Goal: Task Accomplishment & Management: Use online tool/utility

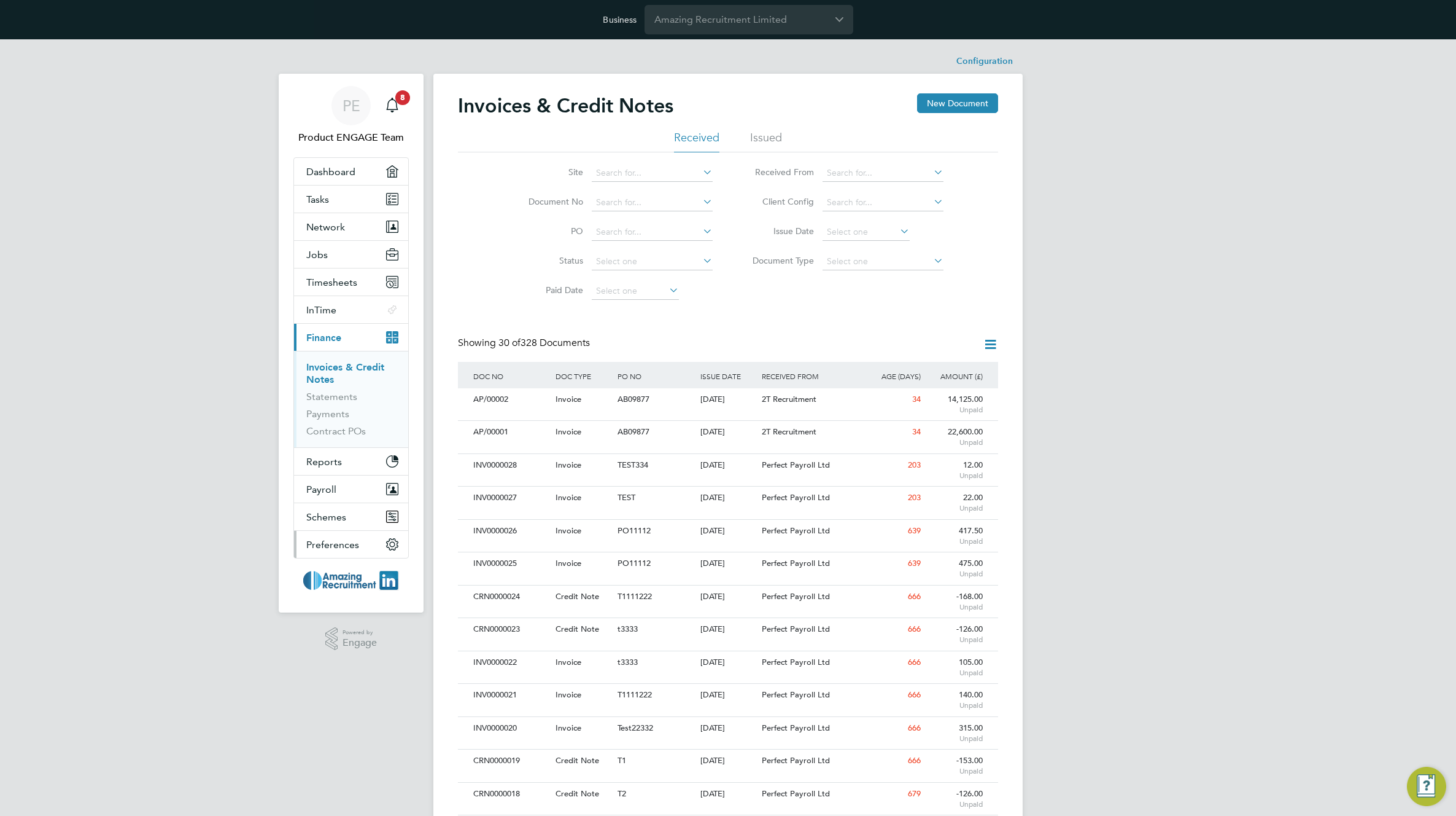
click at [333, 539] on span "Preferences" at bounding box center [333, 544] width 53 height 12
click at [328, 547] on app-navbar-apps-list-group "Preferences My Business Branding Doc. Requirements VMS Configurations Notificat…" at bounding box center [351, 544] width 114 height 27
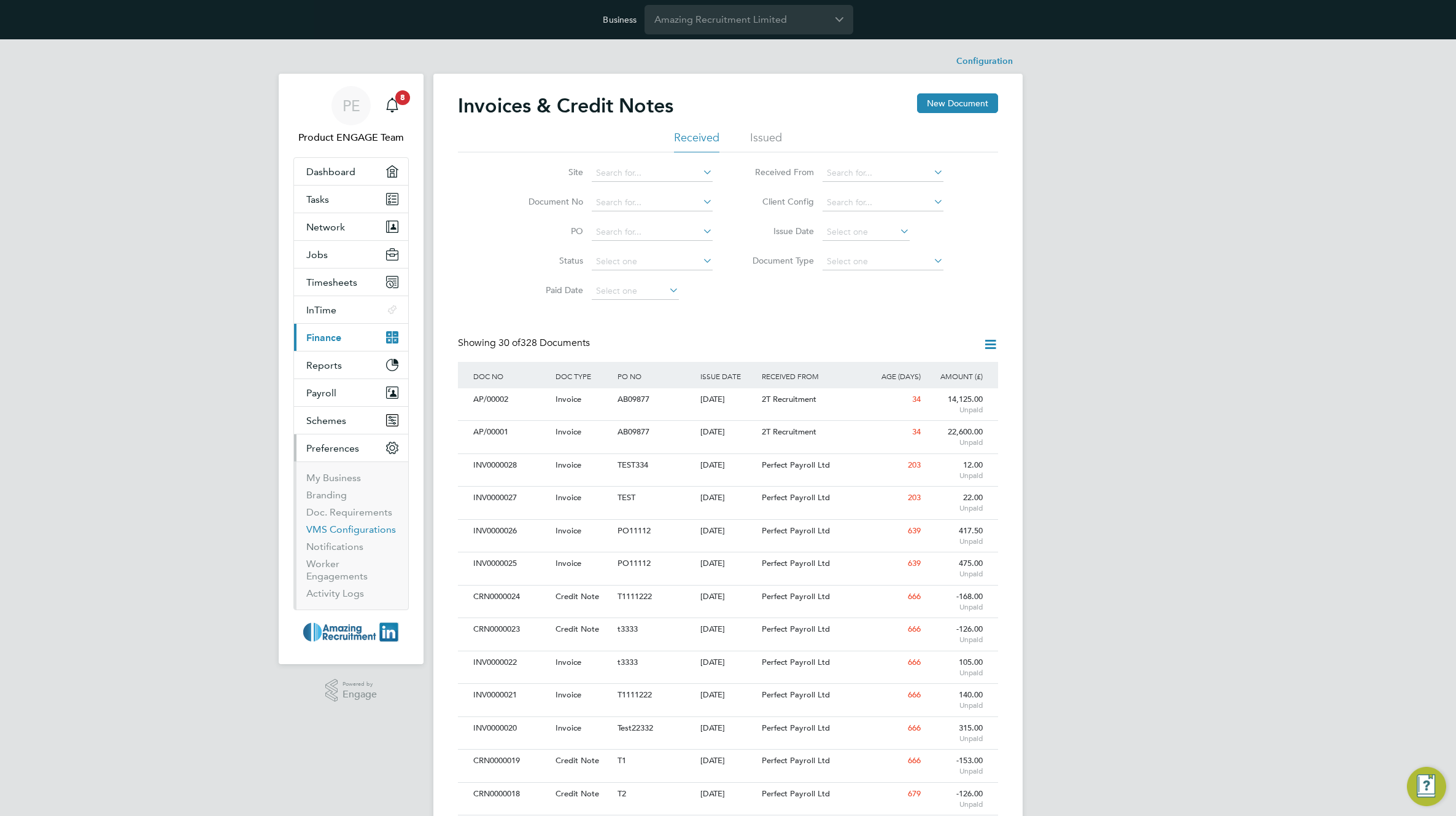
click at [333, 531] on link "VMS Configurations" at bounding box center [351, 529] width 90 height 12
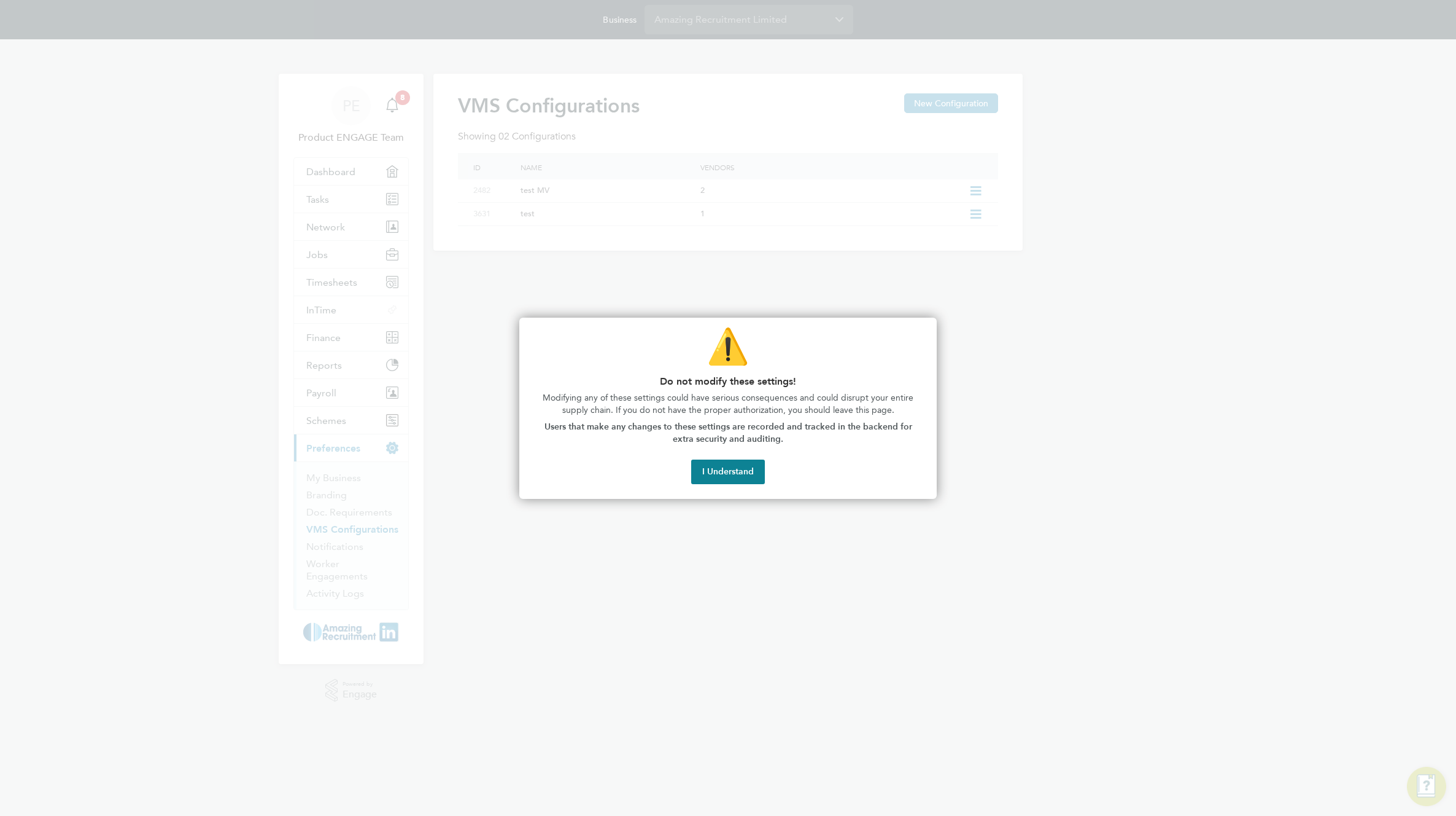
drag, startPoint x: 740, startPoint y: 478, endPoint x: 779, endPoint y: 416, distance: 73.2
click at [740, 478] on button "I Understand" at bounding box center [728, 472] width 74 height 25
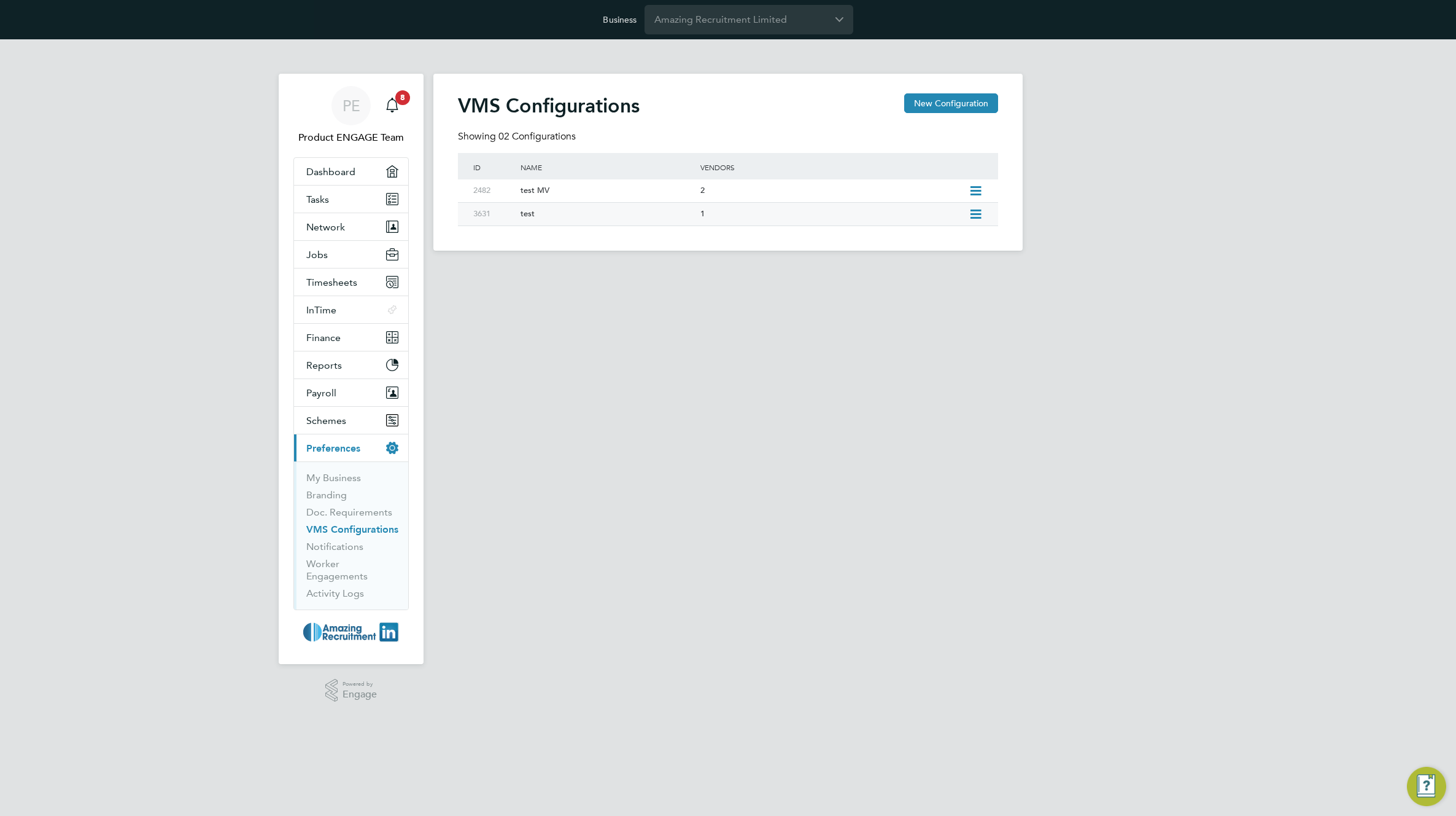
click at [980, 209] on icon at bounding box center [975, 214] width 16 height 10
click at [927, 238] on li "Edit VMS Configuration" at bounding box center [923, 240] width 118 height 17
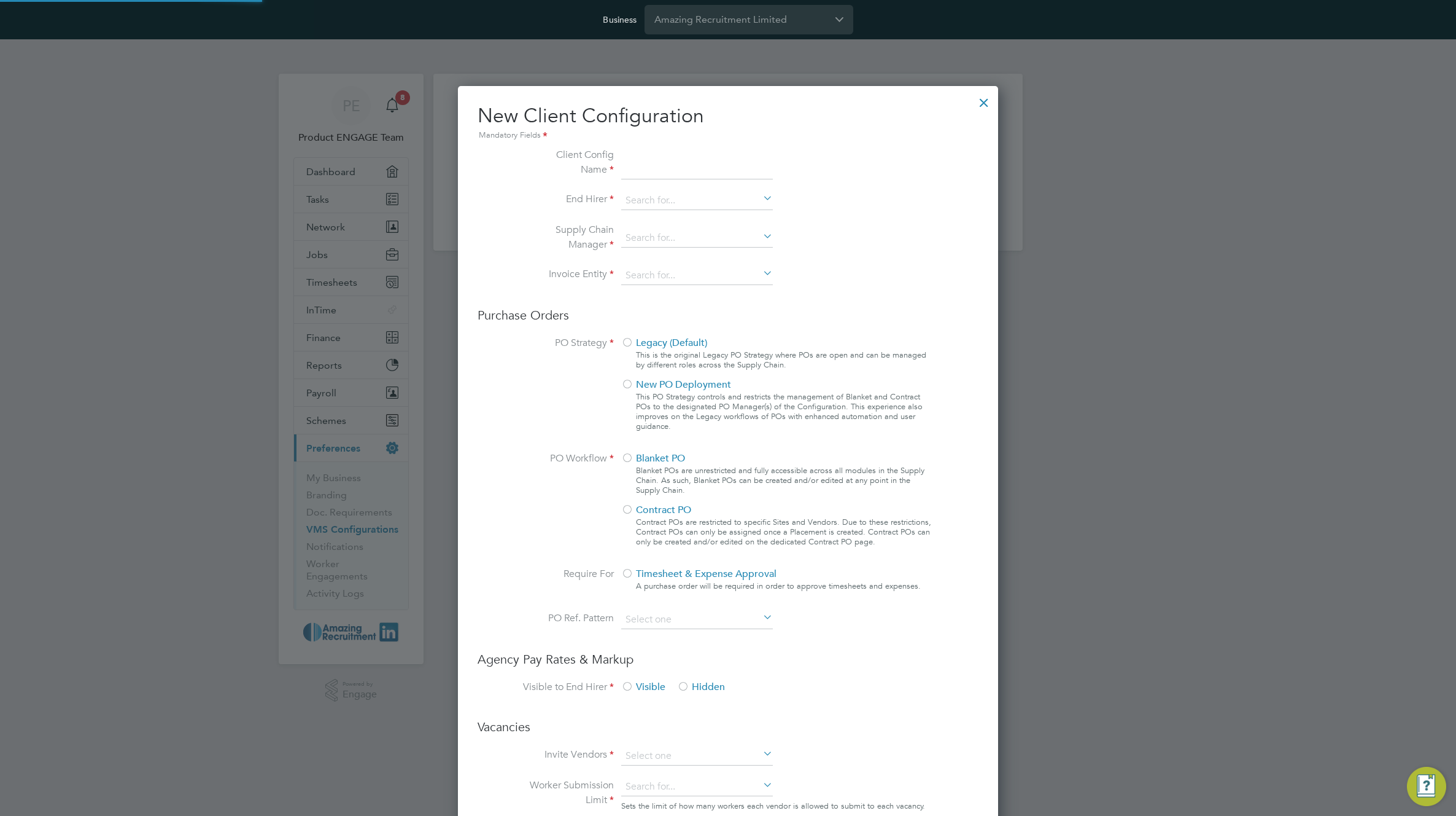
type input "test"
type input "Amazing Recruitment Limited"
type input "Letters & Digits"
type input "Manually"
type input "No Limits"
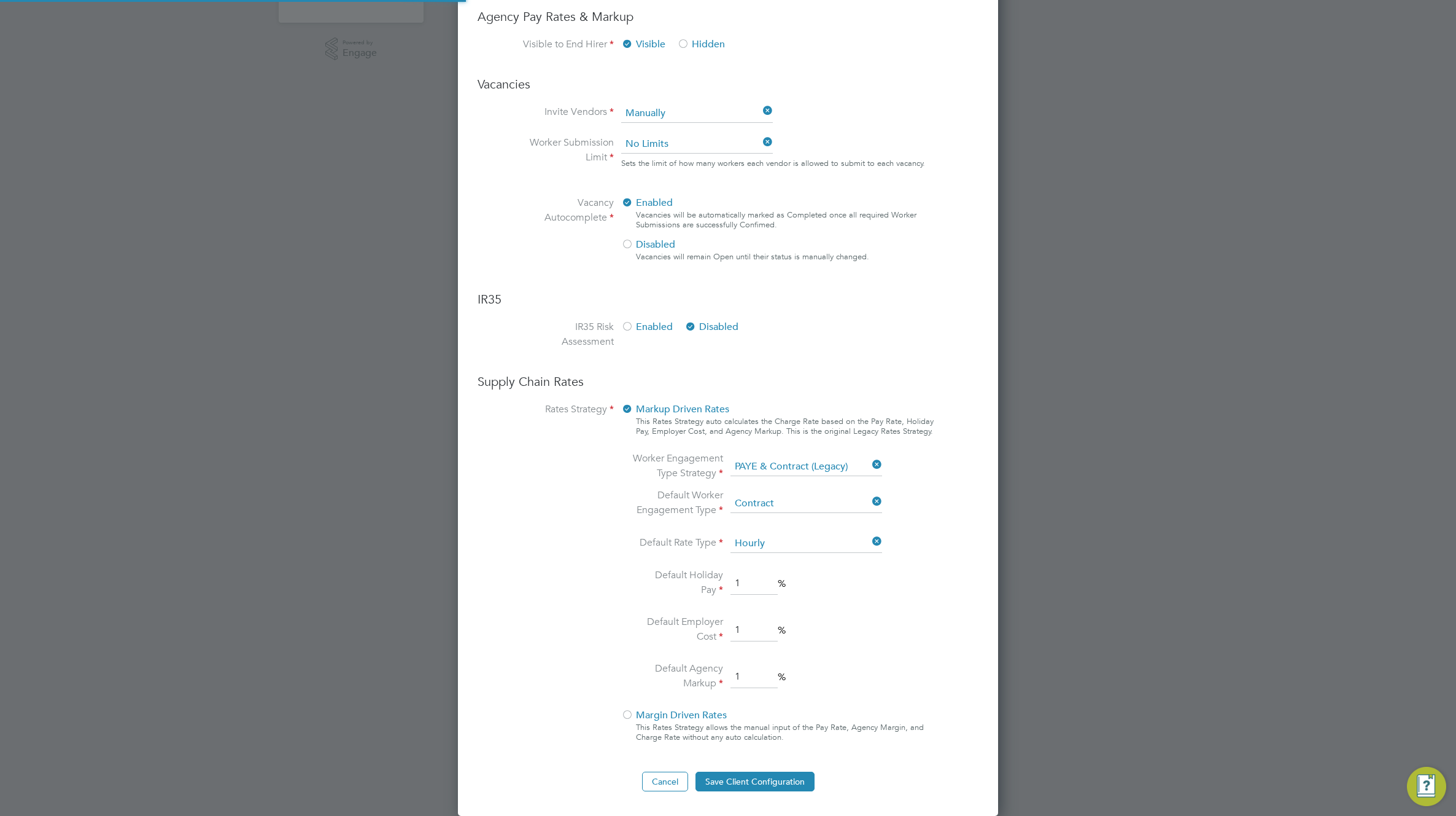
scroll to position [44, 413]
click at [808, 467] on ng-form "Client Config Name test End Hirer Amazing Recruitment Limited Supply Chain Mana…" at bounding box center [728, 148] width 501 height 1285
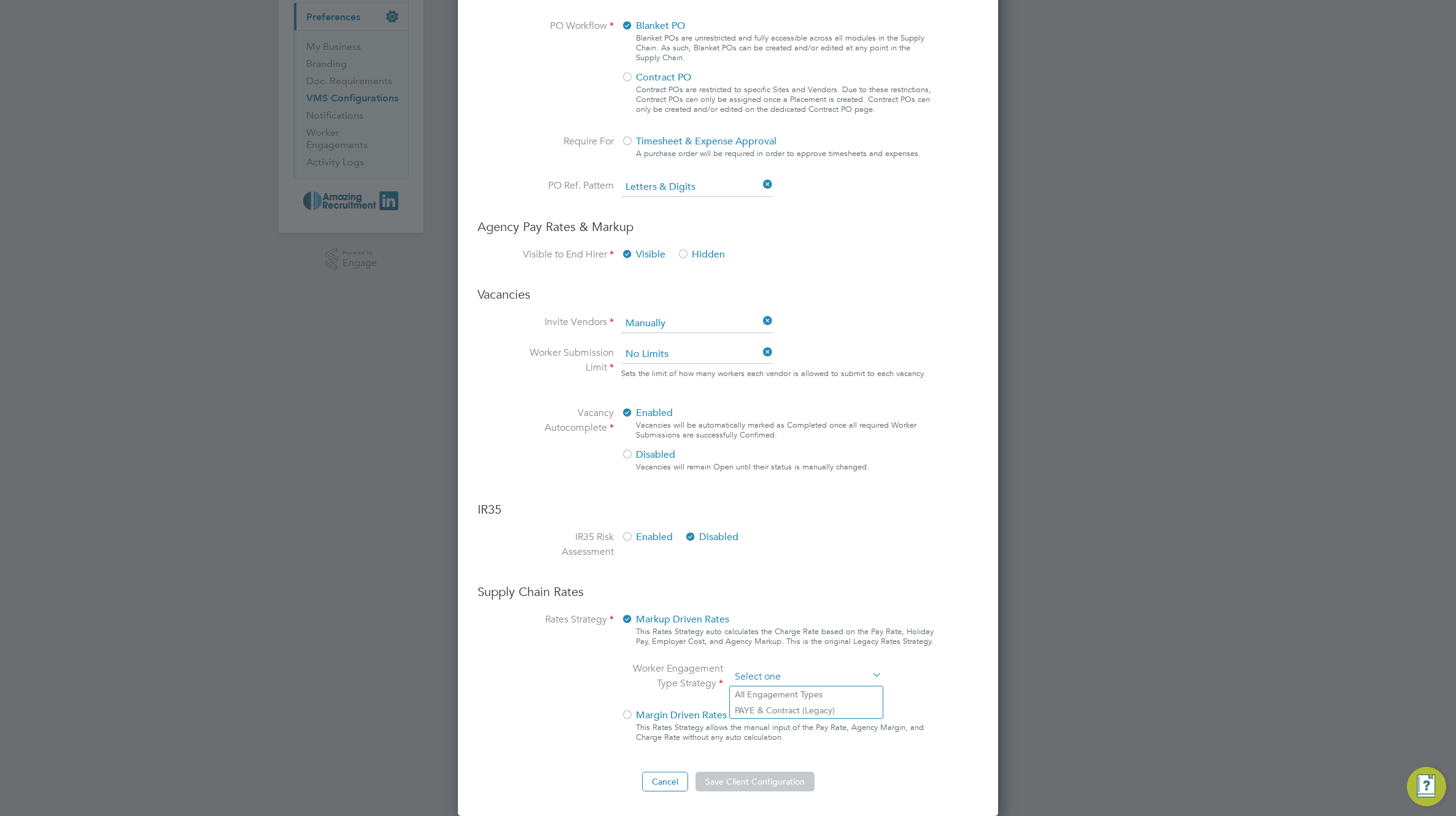
scroll to position [1162, 541]
click at [757, 715] on li "PAYE & Contract (Legacy)" at bounding box center [807, 710] width 153 height 16
type input "PAYE & Contract (Legacy)"
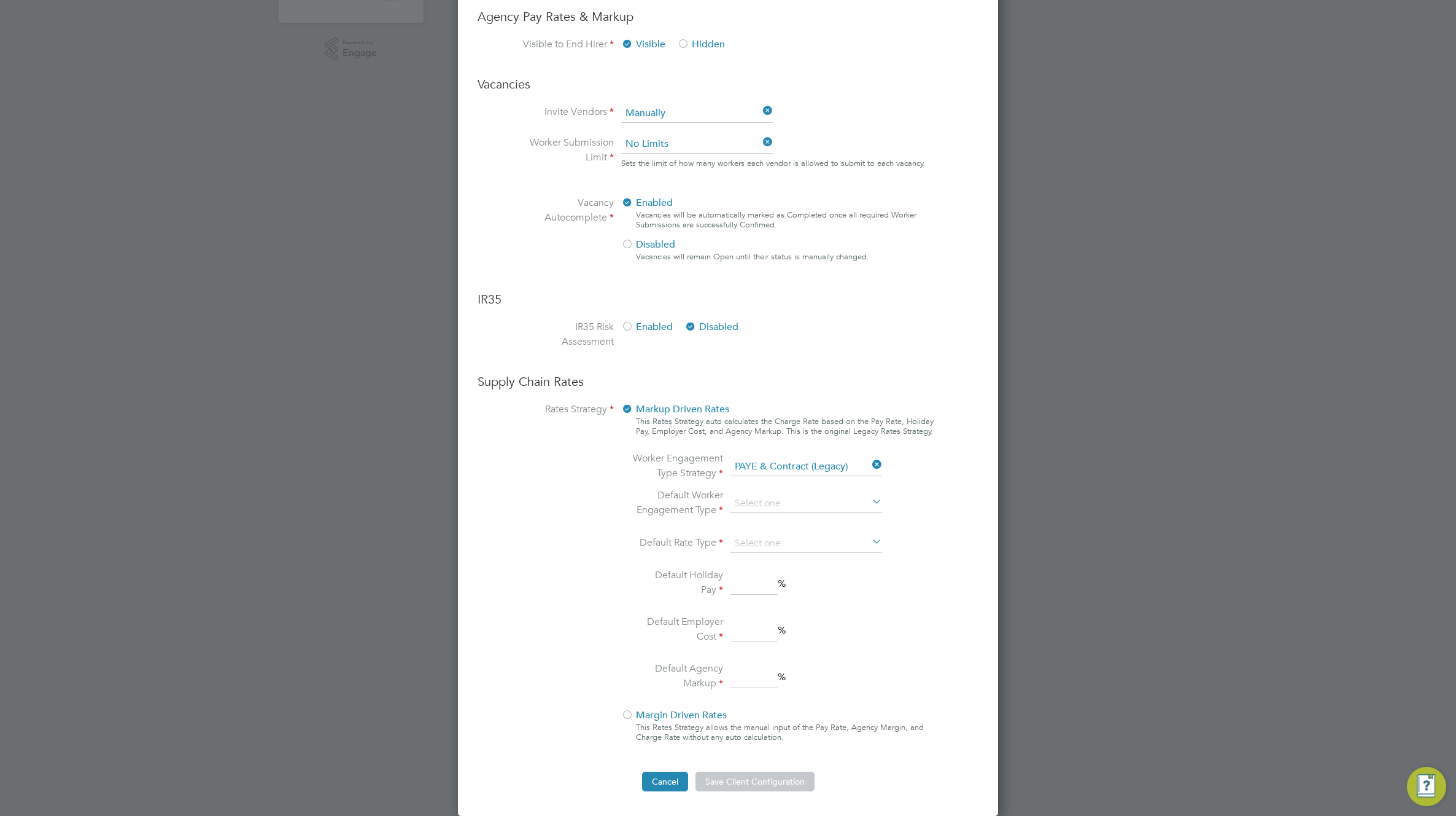
click at [658, 779] on button "Cancel" at bounding box center [665, 781] width 46 height 20
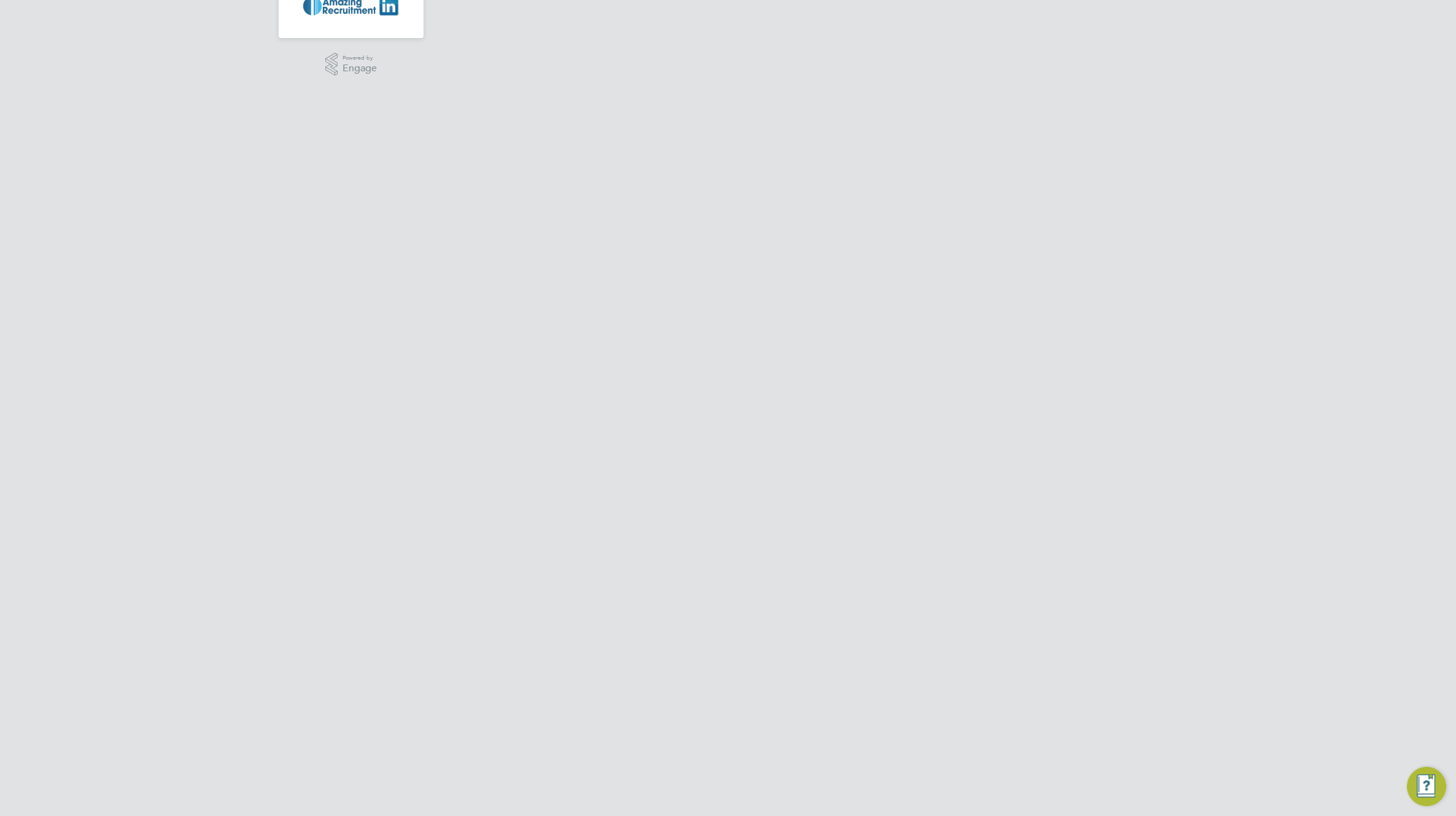
scroll to position [0, 0]
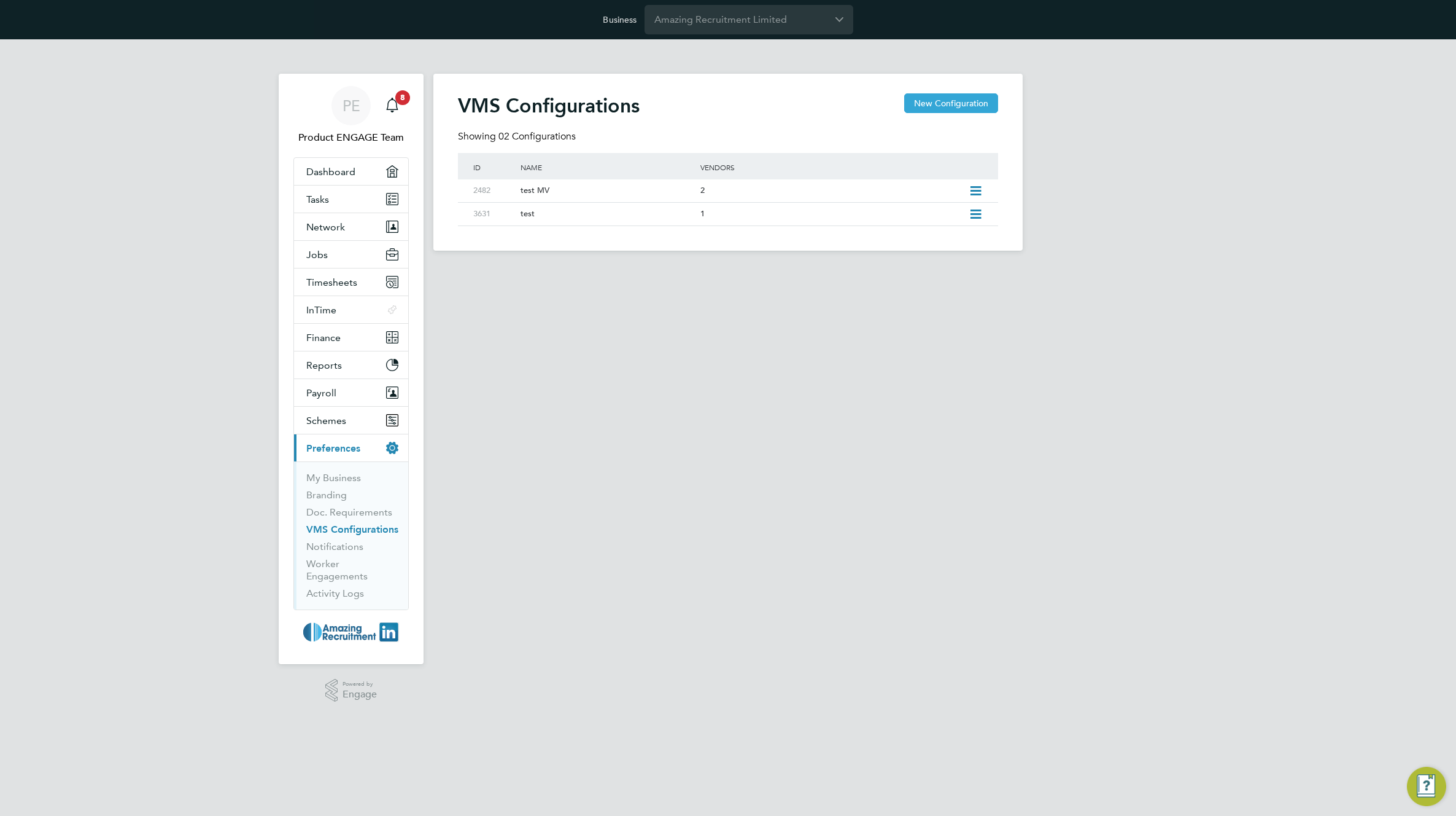
click at [949, 100] on button "New Configuration" at bounding box center [951, 103] width 94 height 20
type input "Letters & Digits"
type input "Automatically"
type input "No Limits"
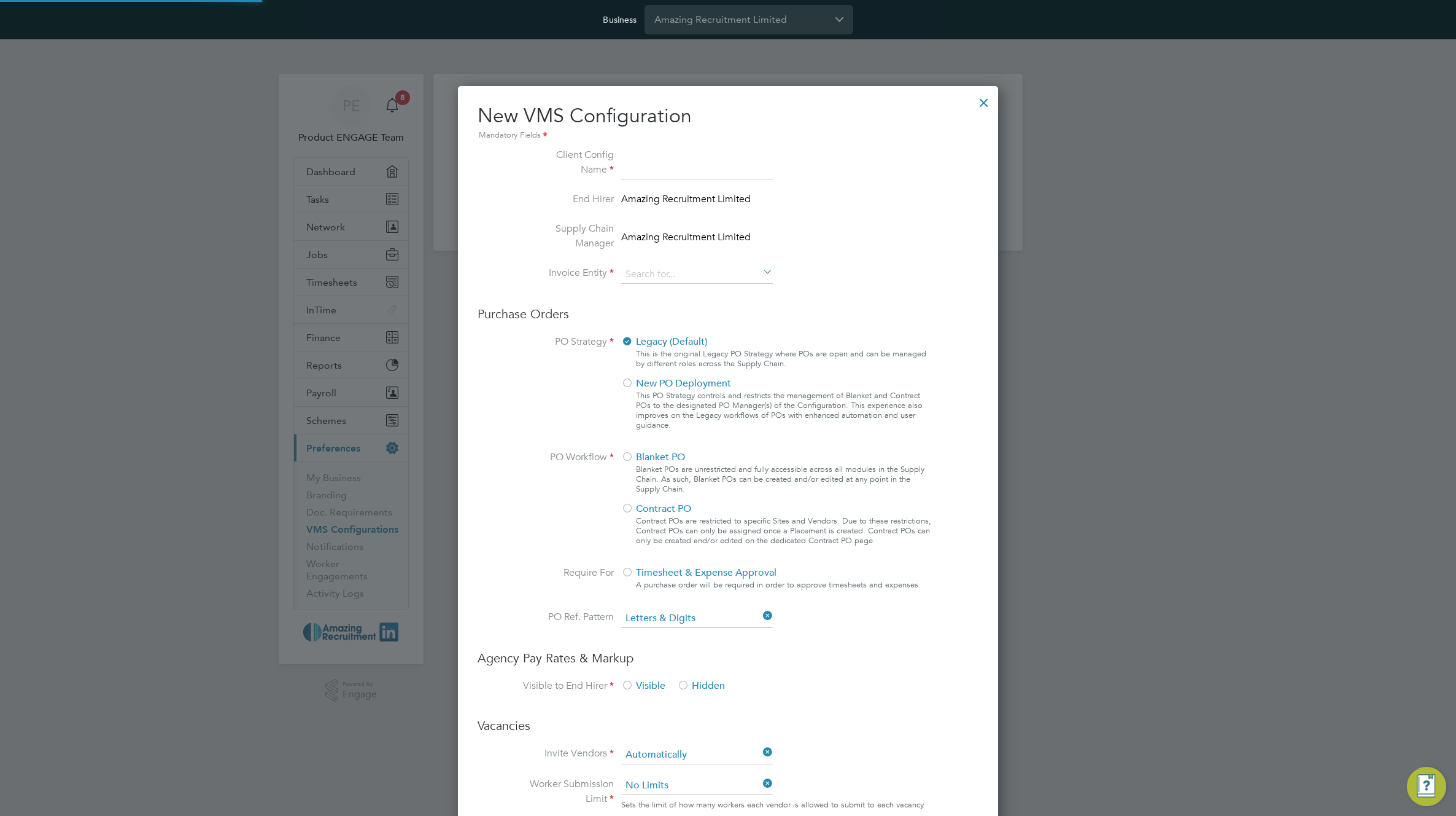
scroll to position [1115, 541]
click at [681, 277] on input at bounding box center [697, 274] width 151 height 18
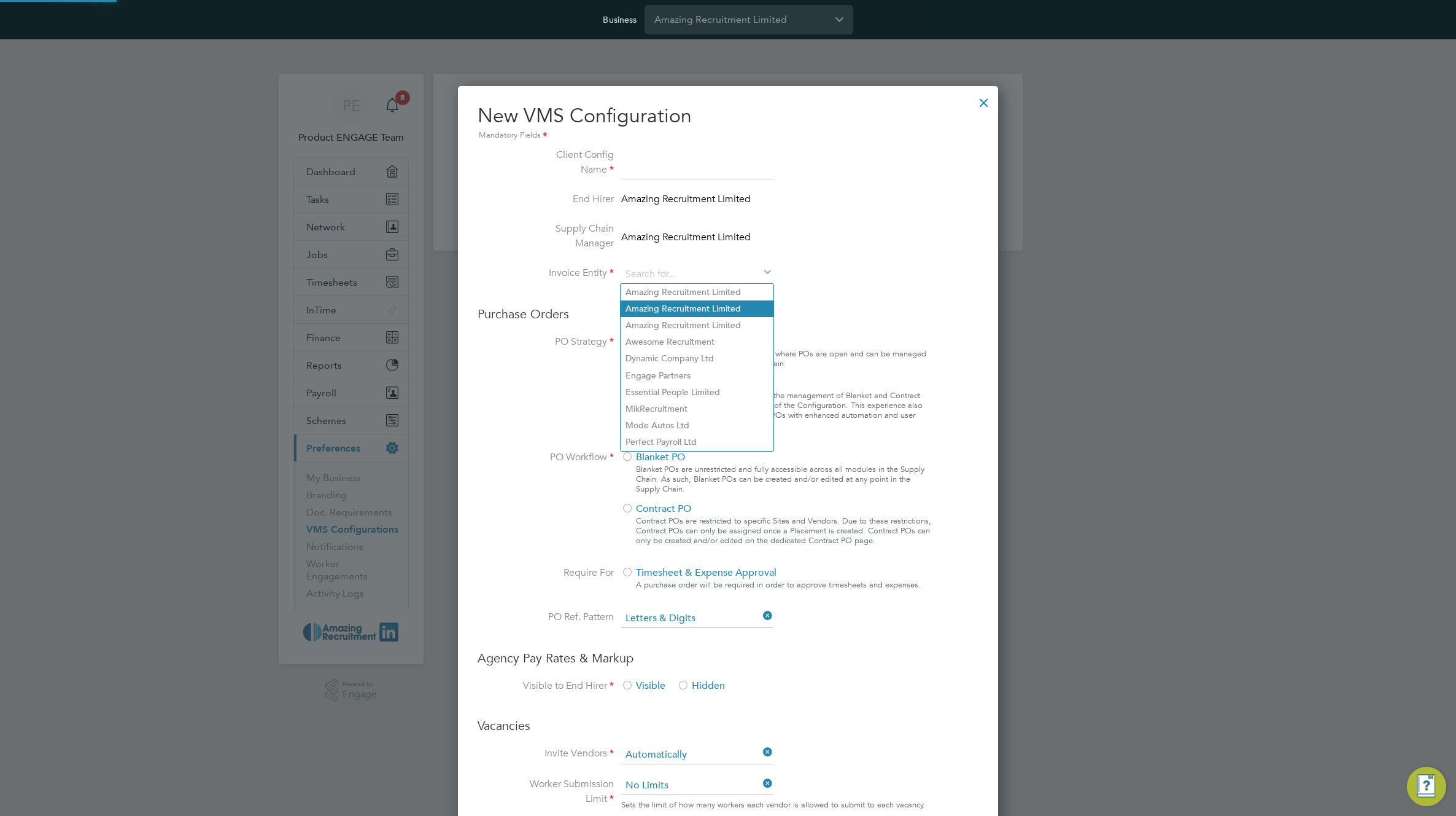
click at [672, 309] on li "Amazing Recruitment Limited" at bounding box center [697, 309] width 153 height 16
type input "Amazing Recruitment Limited"
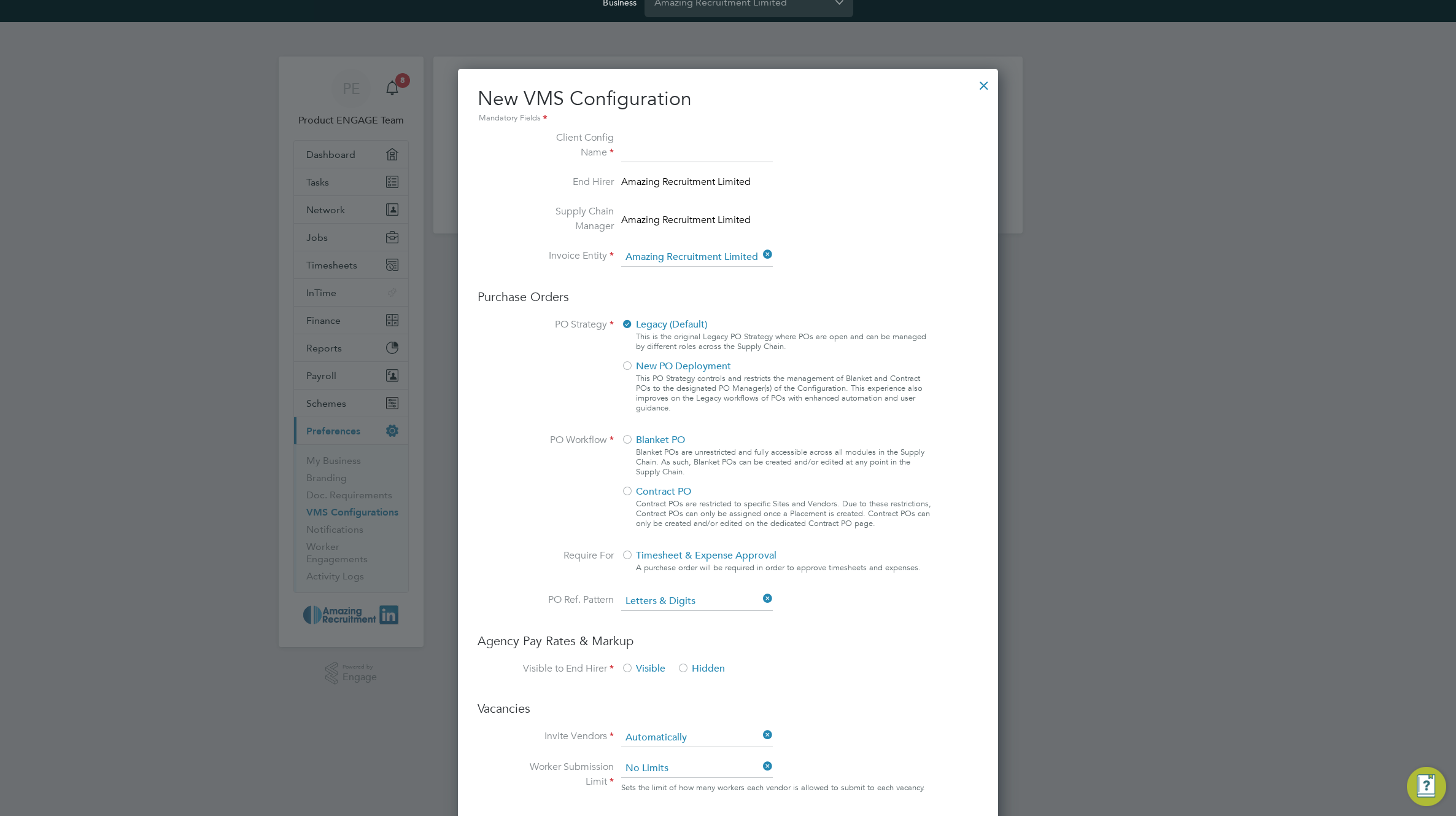
scroll to position [385, 0]
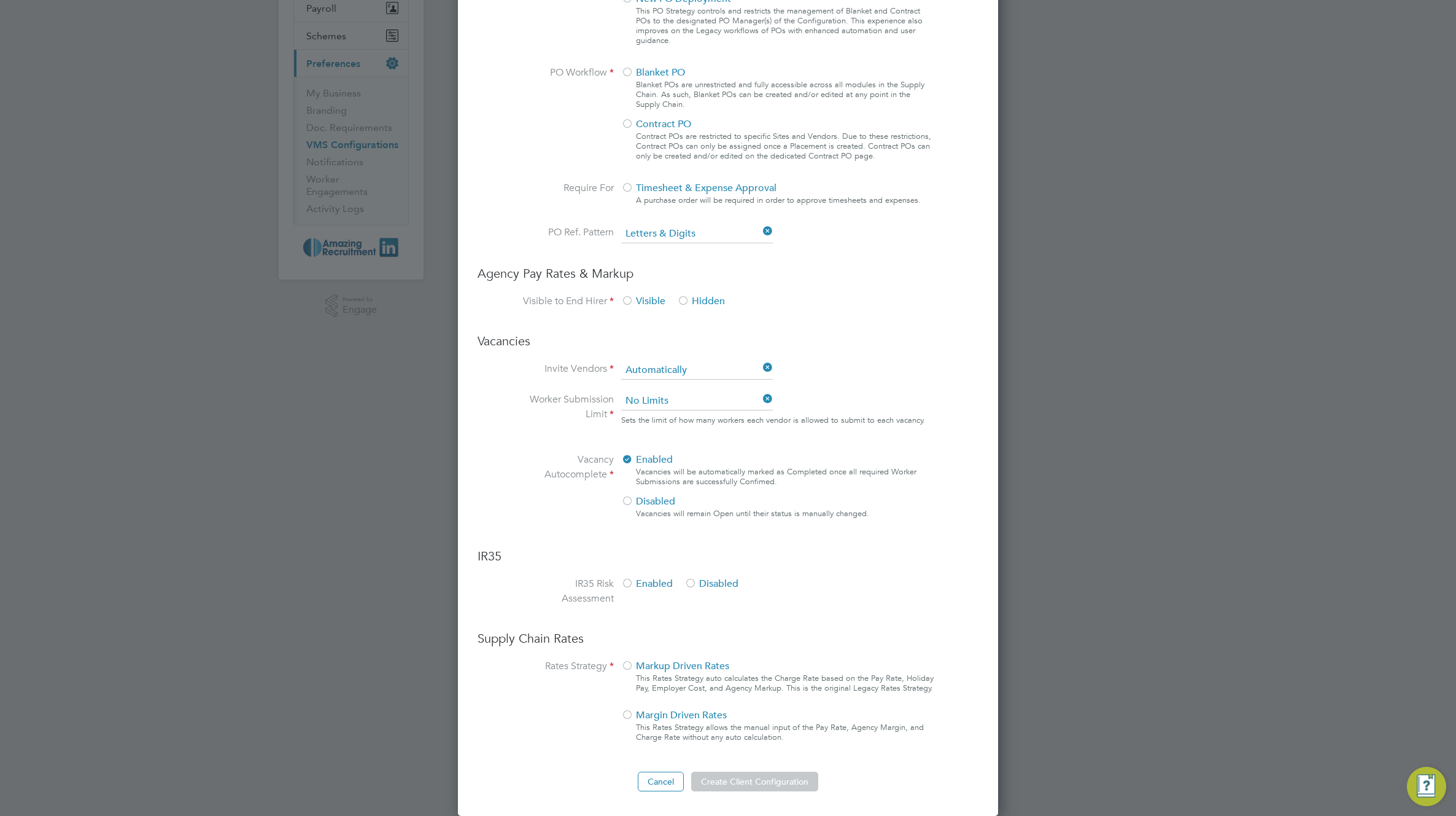
click at [635, 667] on span "Markup Driven Rates" at bounding box center [675, 665] width 108 height 12
click at [825, 725] on input at bounding box center [807, 724] width 151 height 18
click at [826, 740] on li "All Engagement Types" at bounding box center [807, 740] width 153 height 16
type input "All Engagement Types"
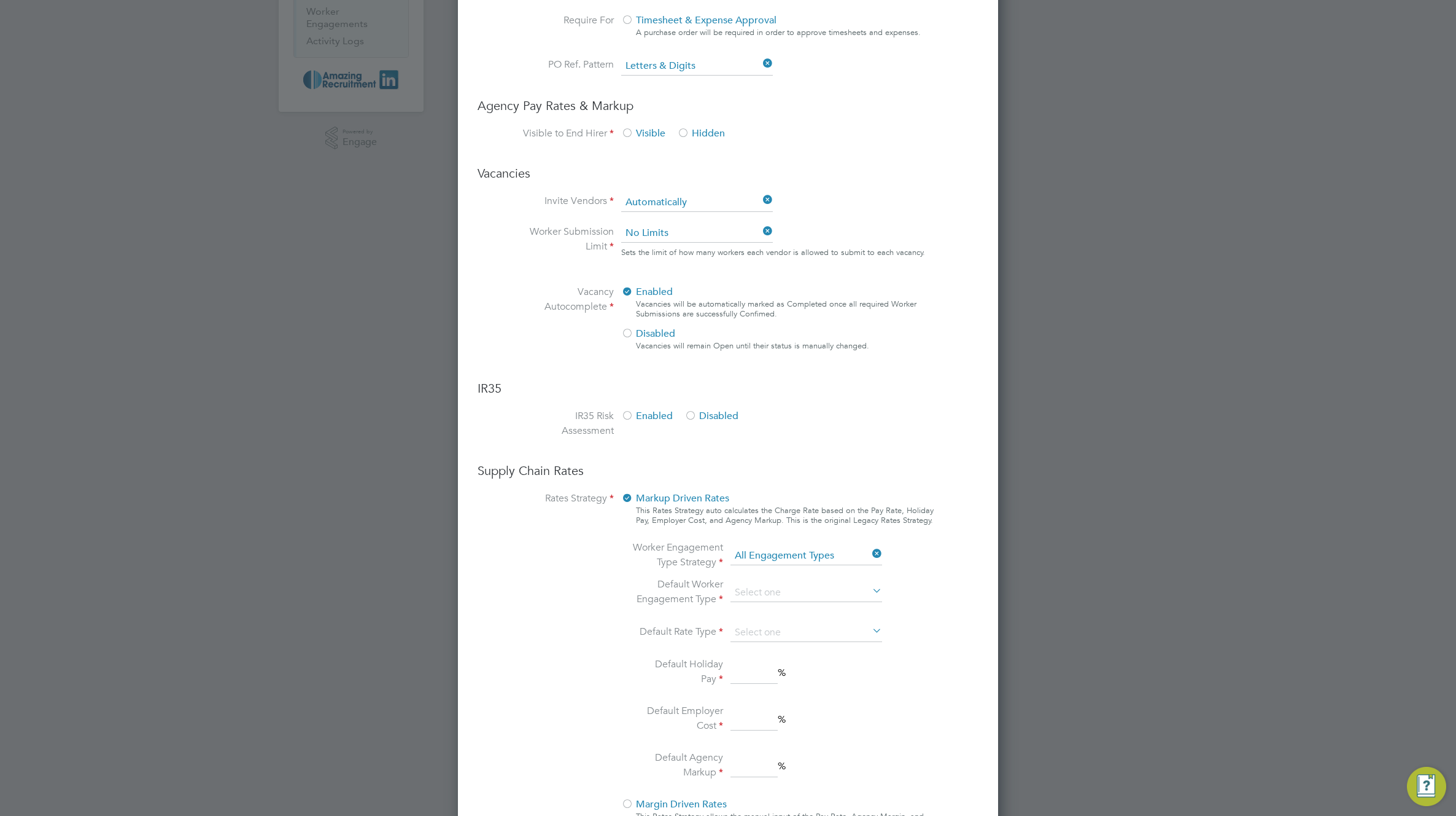
scroll to position [641, 0]
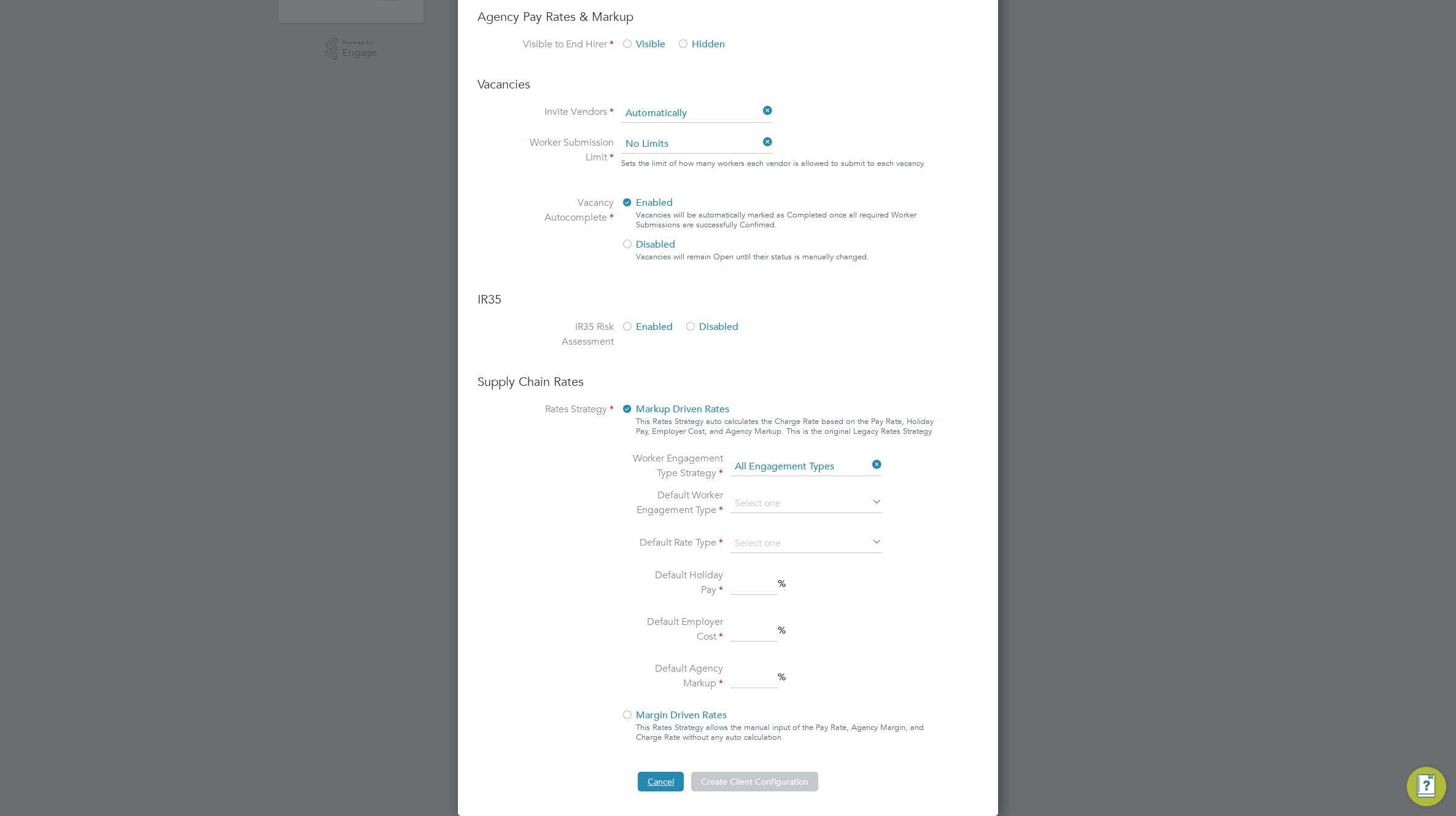
click at [660, 782] on button "Cancel" at bounding box center [661, 781] width 46 height 20
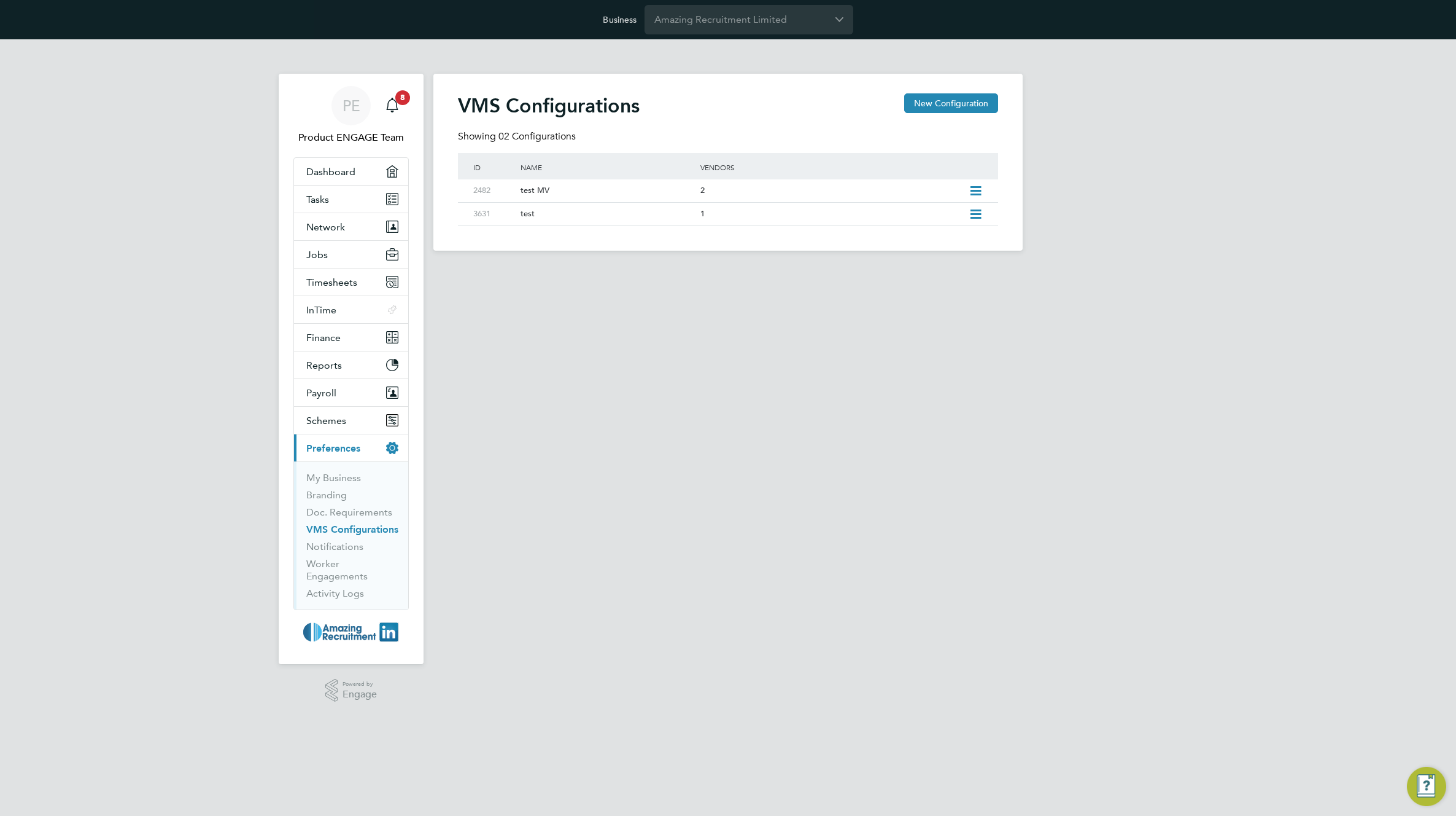
scroll to position [0, 0]
click at [942, 105] on button "New Configuration" at bounding box center [951, 103] width 94 height 20
type input "Letters & Digits"
type input "Automatically"
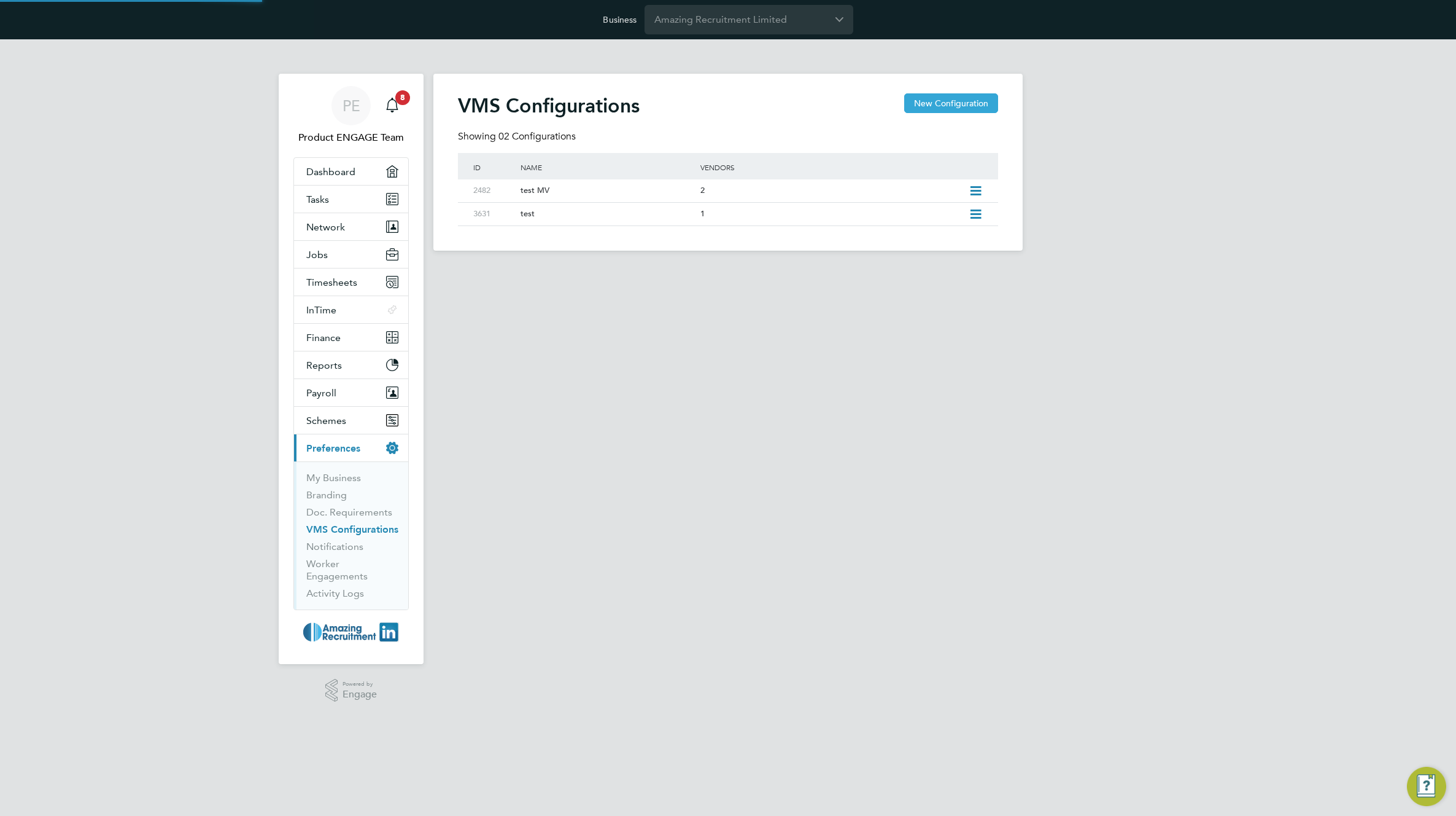
type input "No Limits"
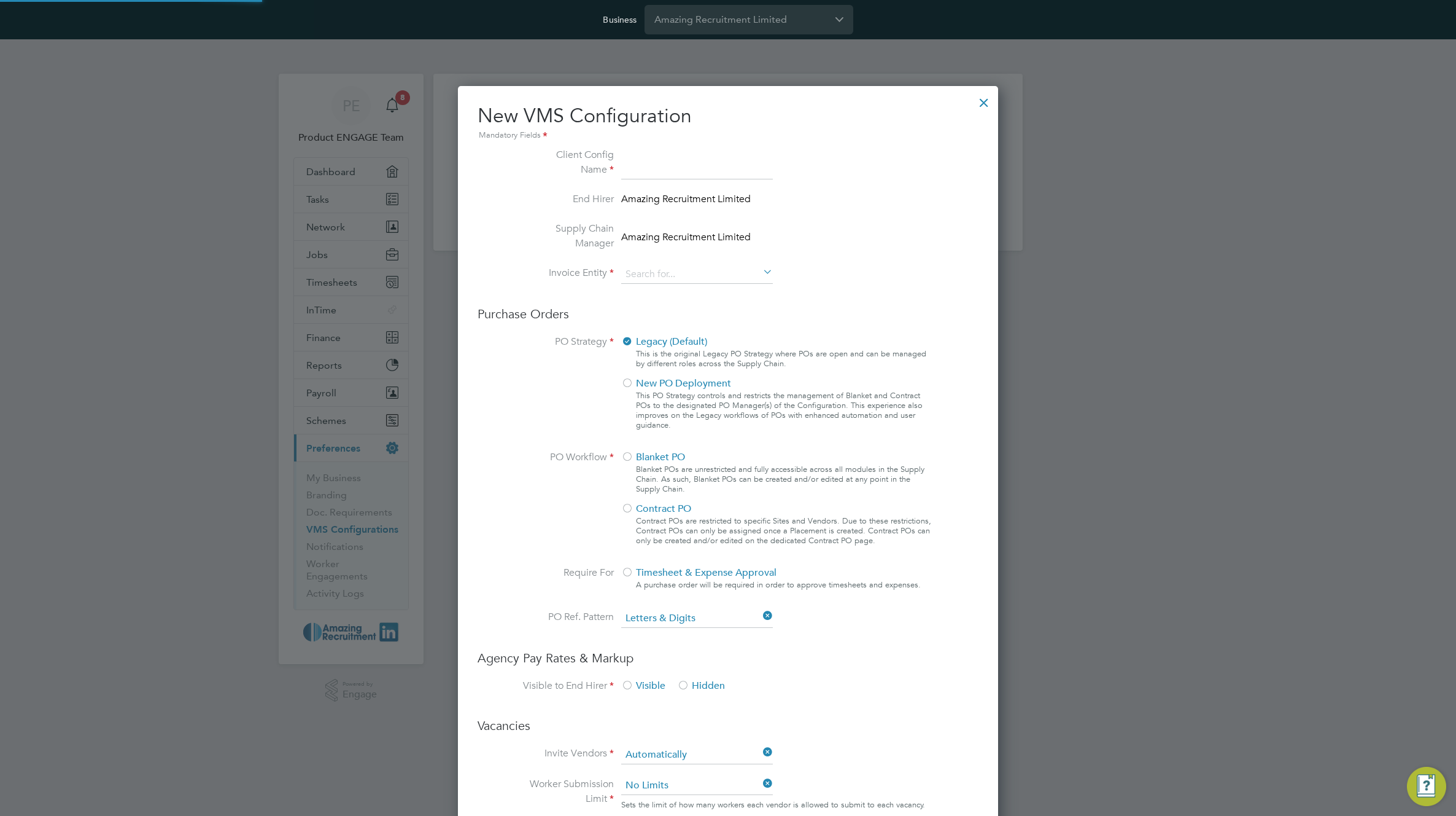
scroll to position [1115, 541]
click at [194, 51] on div at bounding box center [728, 408] width 1456 height 816
click at [985, 100] on div at bounding box center [984, 99] width 22 height 22
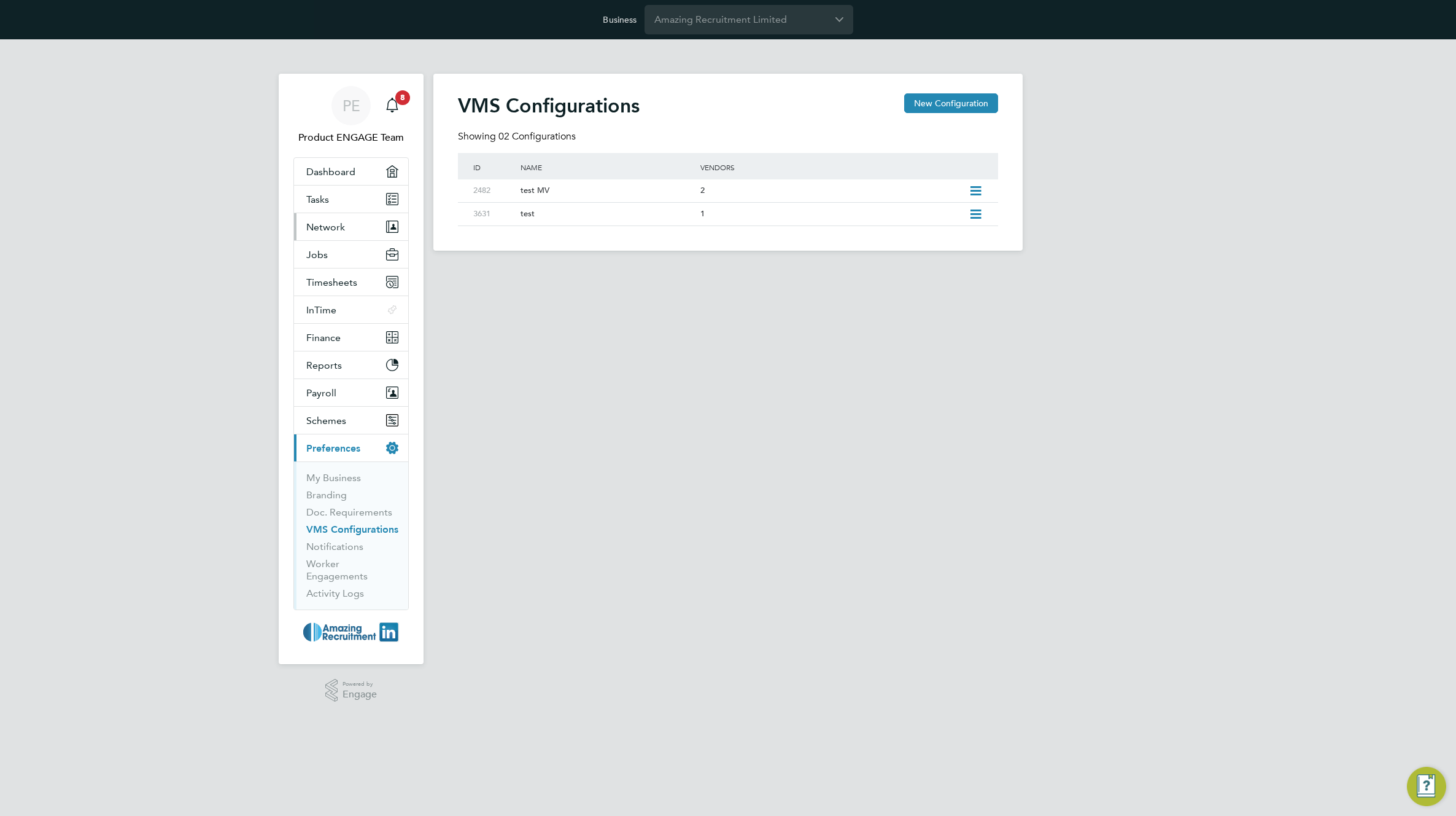
click at [313, 228] on span "Network" at bounding box center [325, 227] width 39 height 12
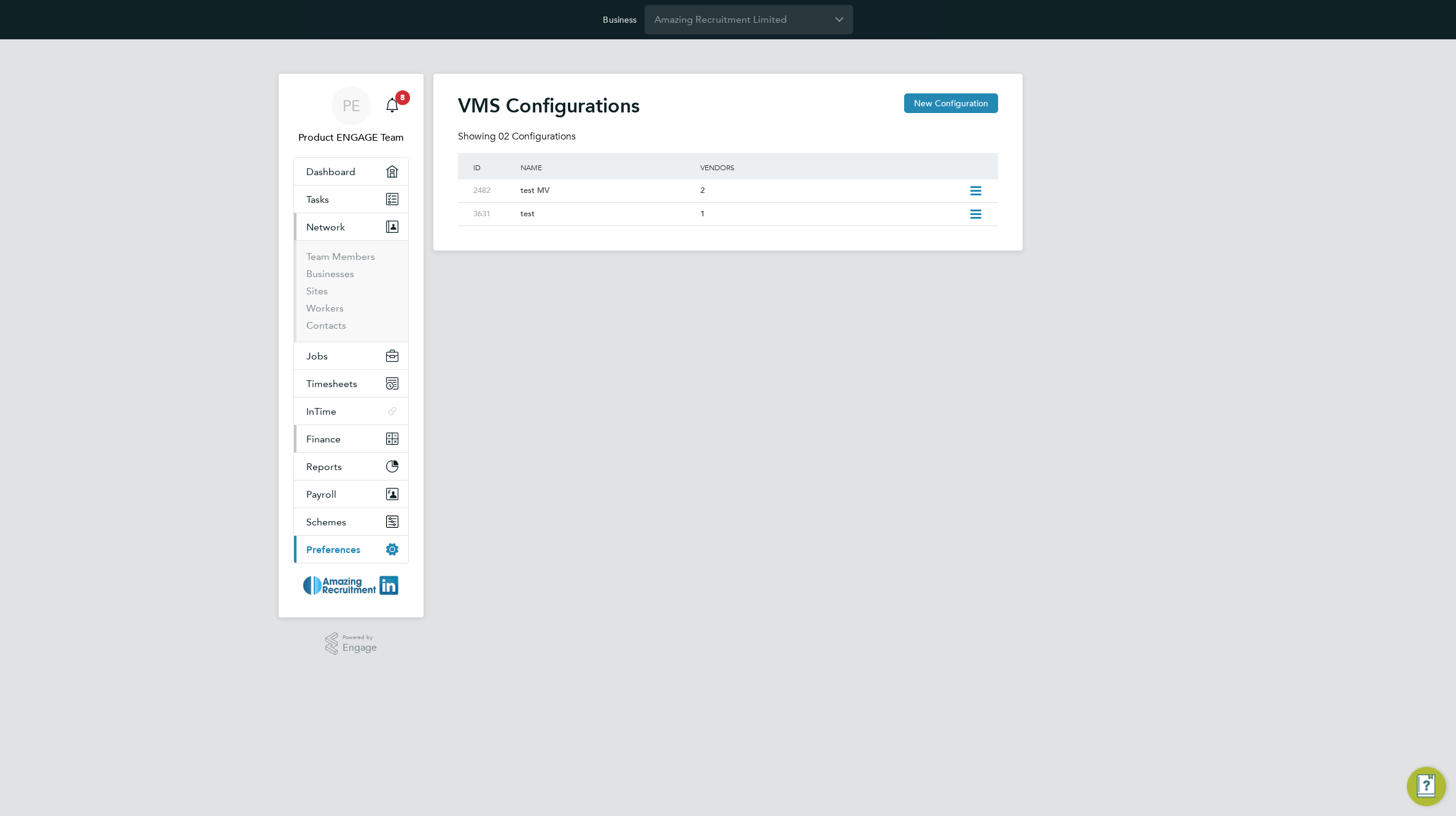
click at [320, 441] on span "Finance" at bounding box center [323, 439] width 35 height 12
click at [325, 373] on link "Invoices & Credit Notes" at bounding box center [344, 373] width 77 height 24
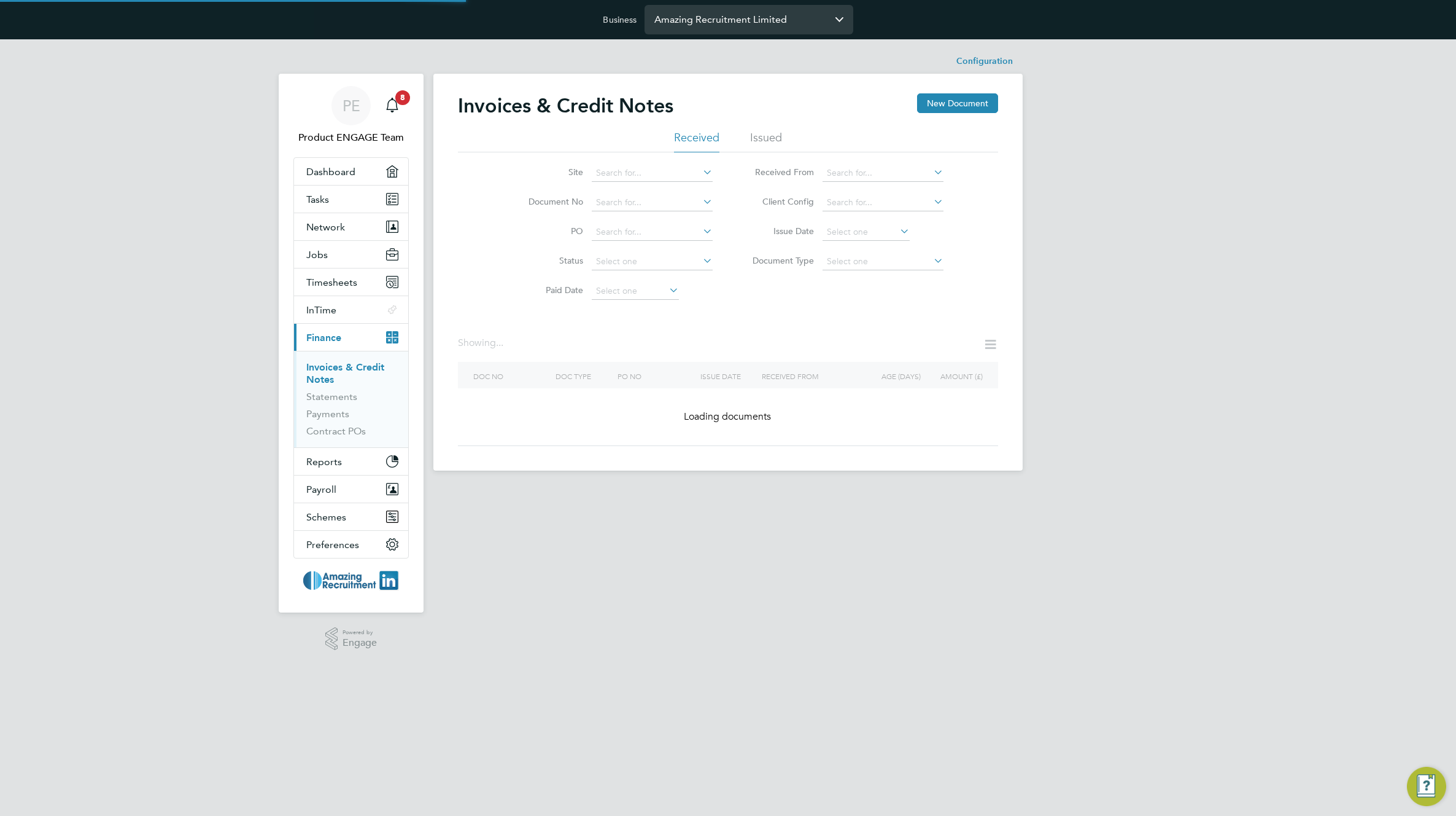
click at [772, 23] on input "Amazing Recruitment Limited" at bounding box center [749, 19] width 209 height 29
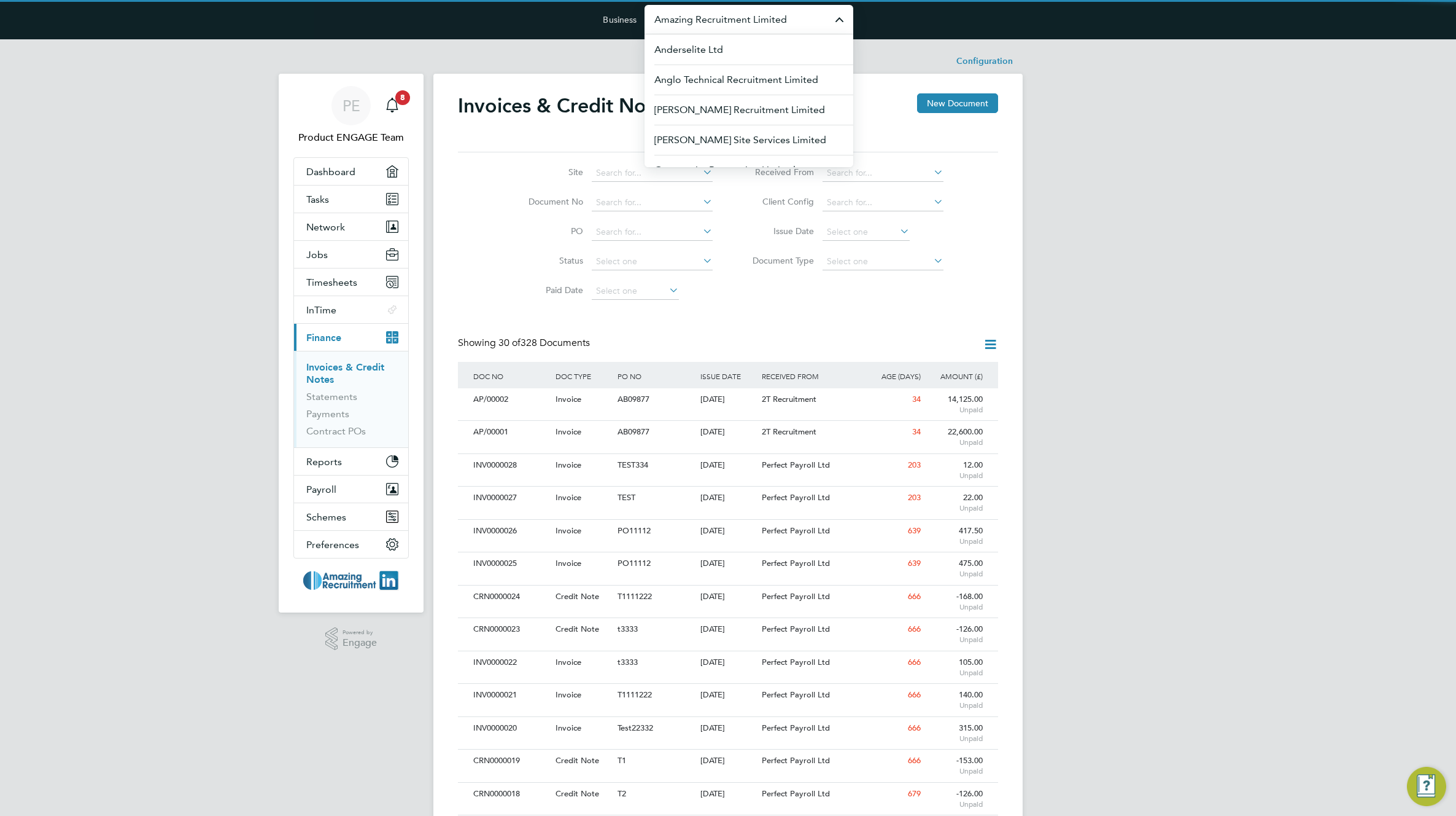
scroll to position [23, 83]
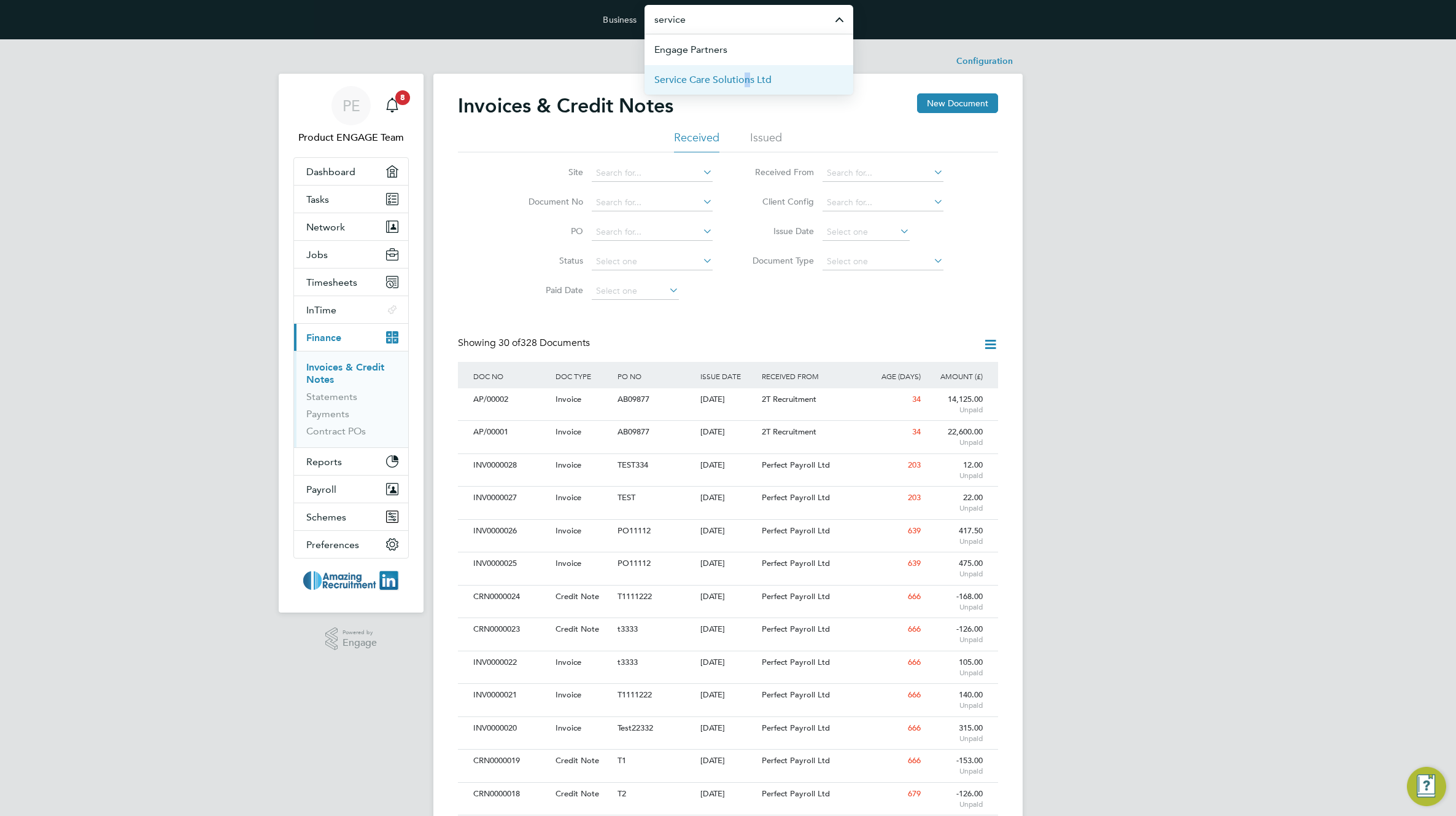
drag, startPoint x: 740, startPoint y: 72, endPoint x: 748, endPoint y: 73, distance: 8.1
click at [747, 73] on span "Service Care Solutions Ltd" at bounding box center [713, 80] width 117 height 15
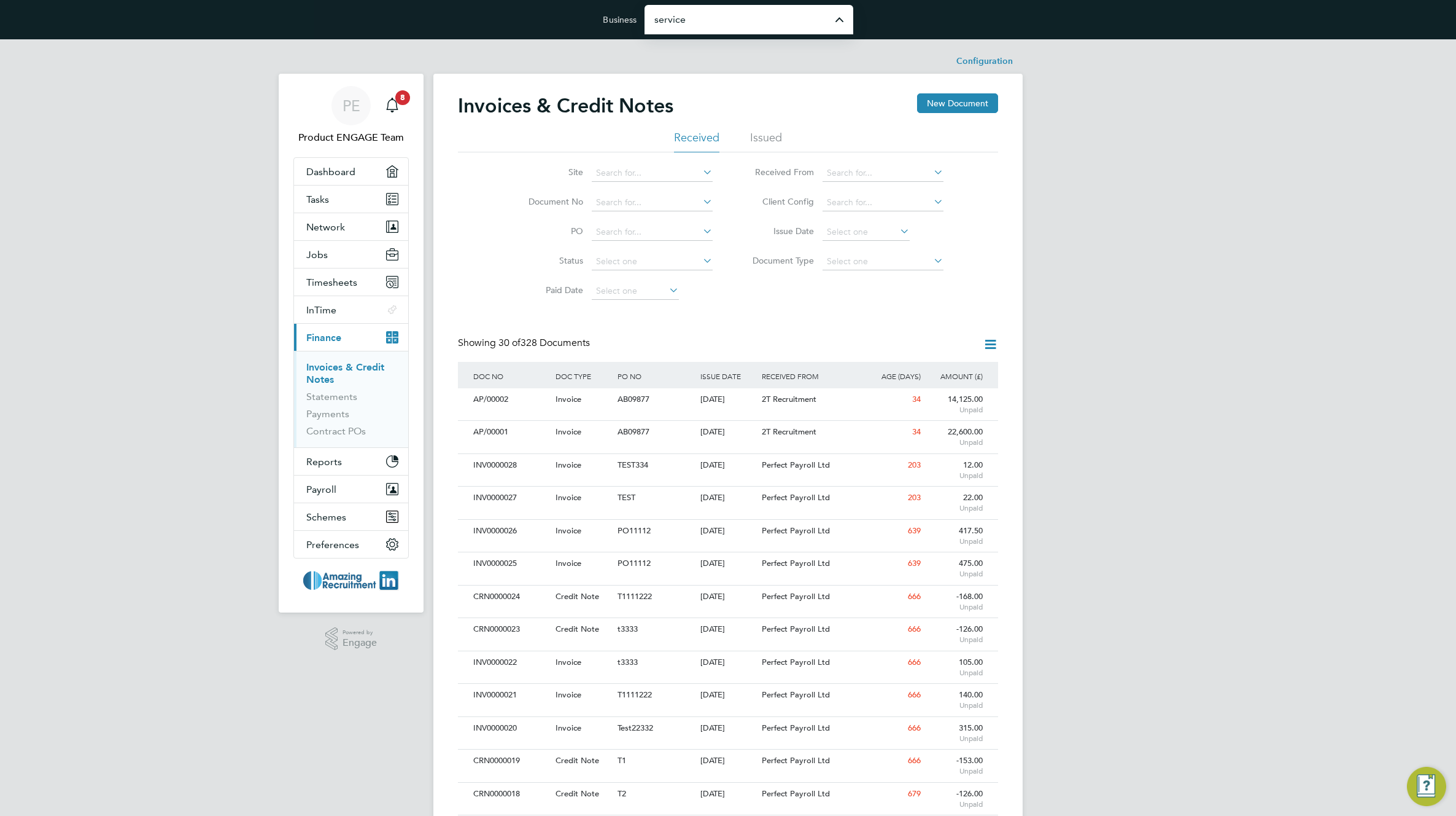
type input "Service Care Solutions Ltd"
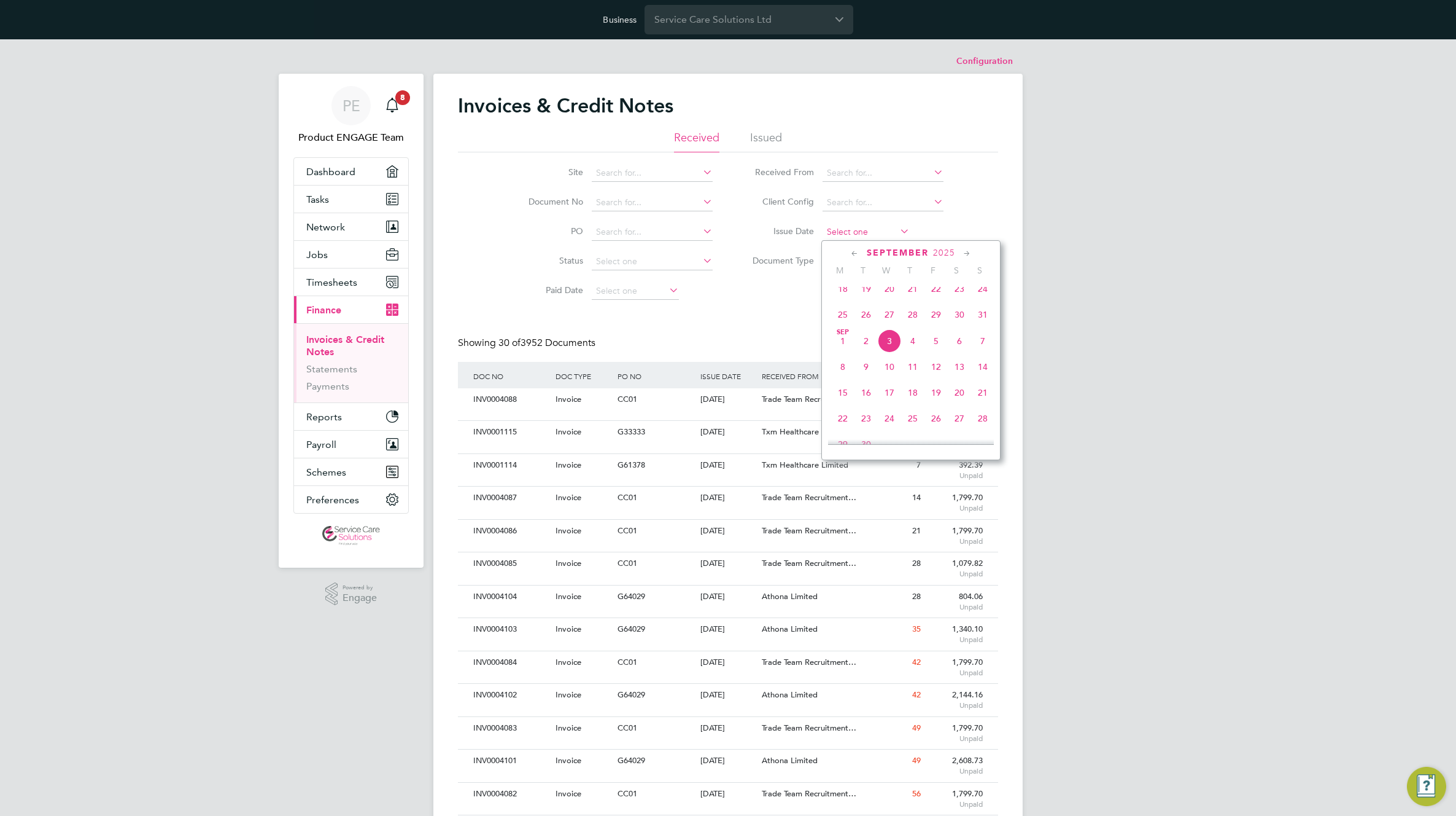
click at [855, 233] on input at bounding box center [867, 232] width 87 height 17
click at [888, 352] on span "3" at bounding box center [890, 341] width 23 height 23
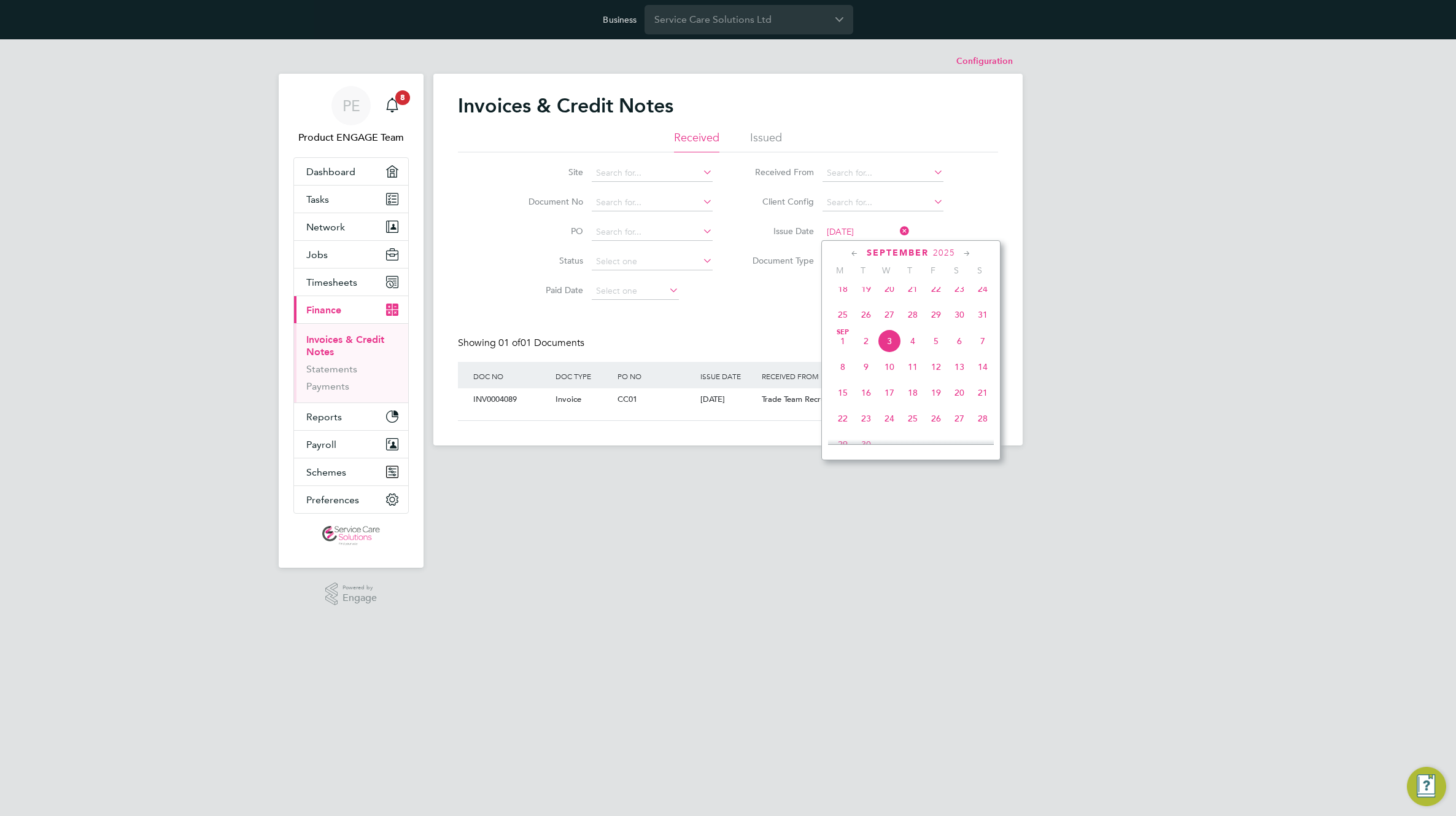
click at [854, 231] on input "03 Sep 2025" at bounding box center [867, 232] width 87 height 17
click at [895, 320] on span "27" at bounding box center [890, 315] width 23 height 23
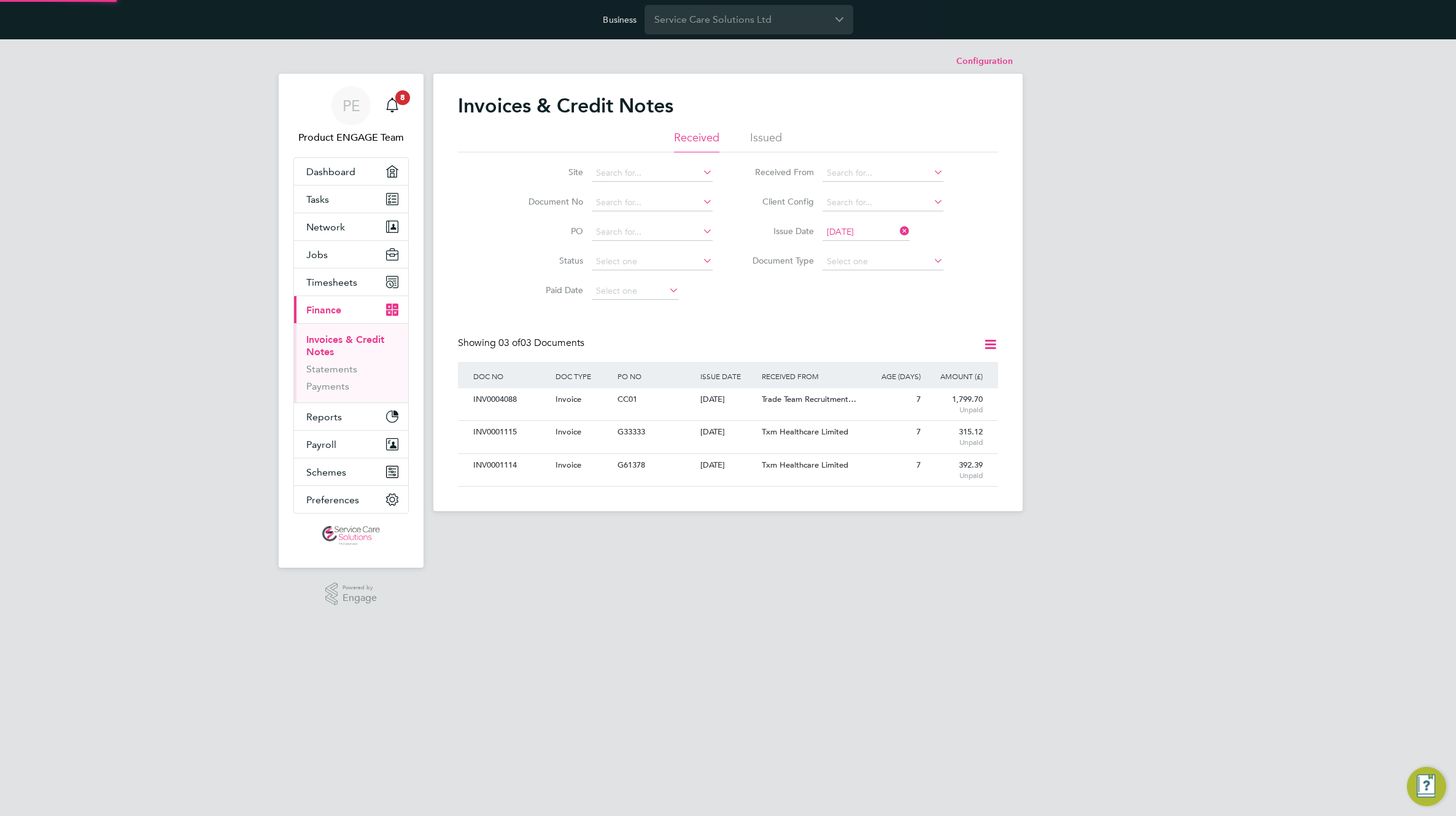
scroll to position [23, 83]
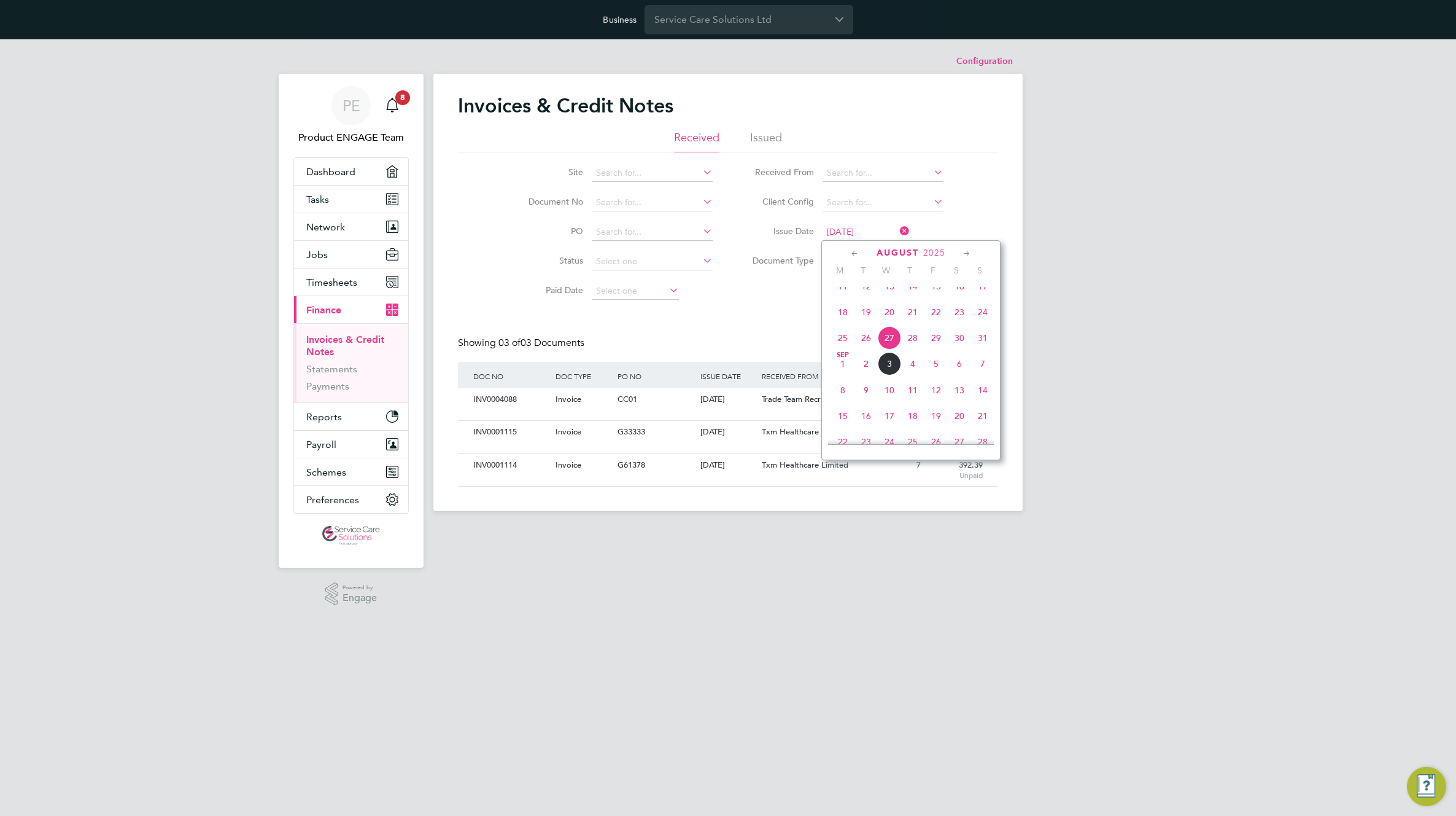
click at [861, 233] on input "27 Aug 2025" at bounding box center [867, 232] width 87 height 17
click at [891, 375] on span "3" at bounding box center [890, 363] width 23 height 23
type input "03 Sep 2025"
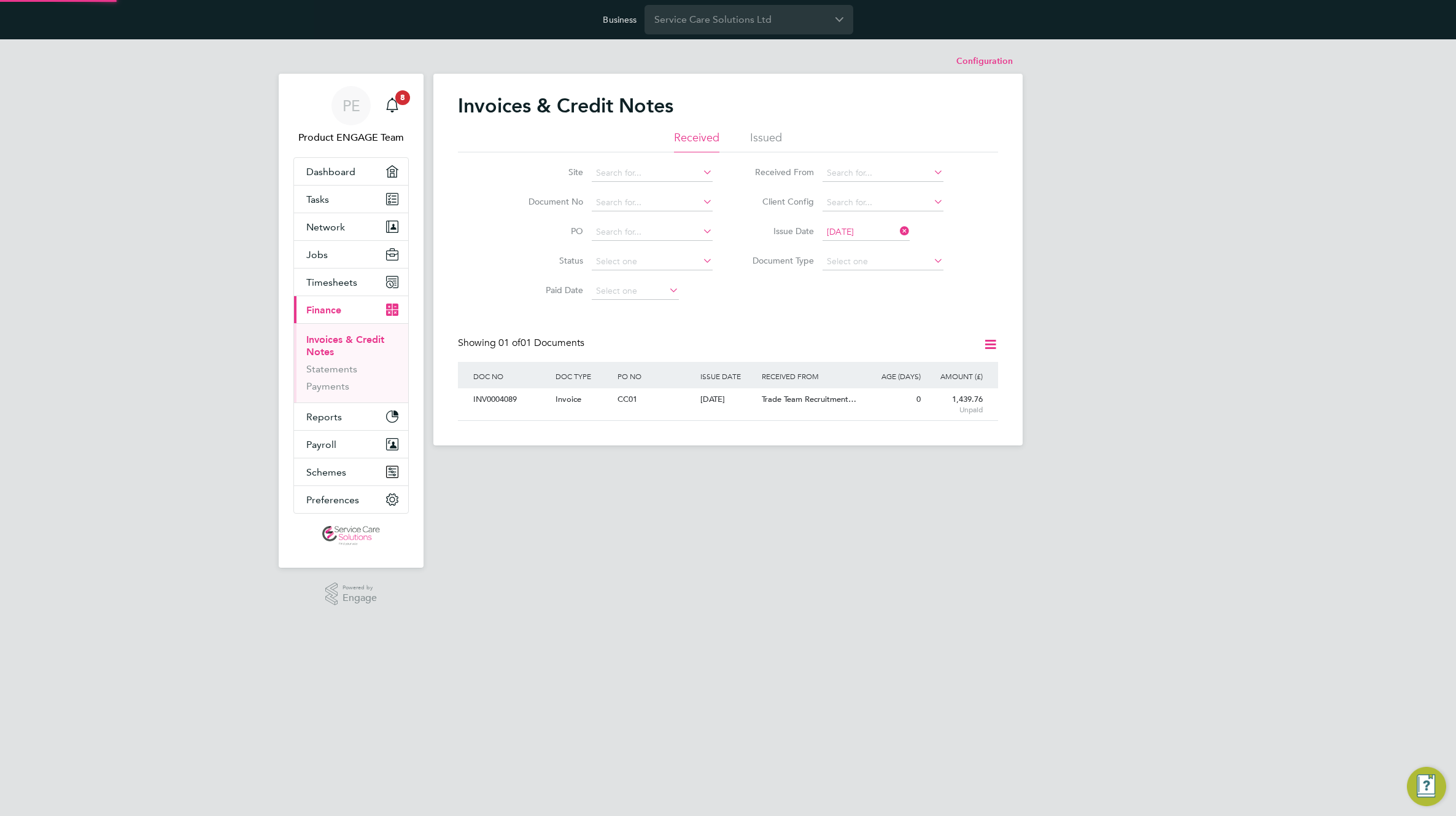
scroll to position [23, 104]
click at [343, 283] on span "Timesheets" at bounding box center [332, 282] width 51 height 12
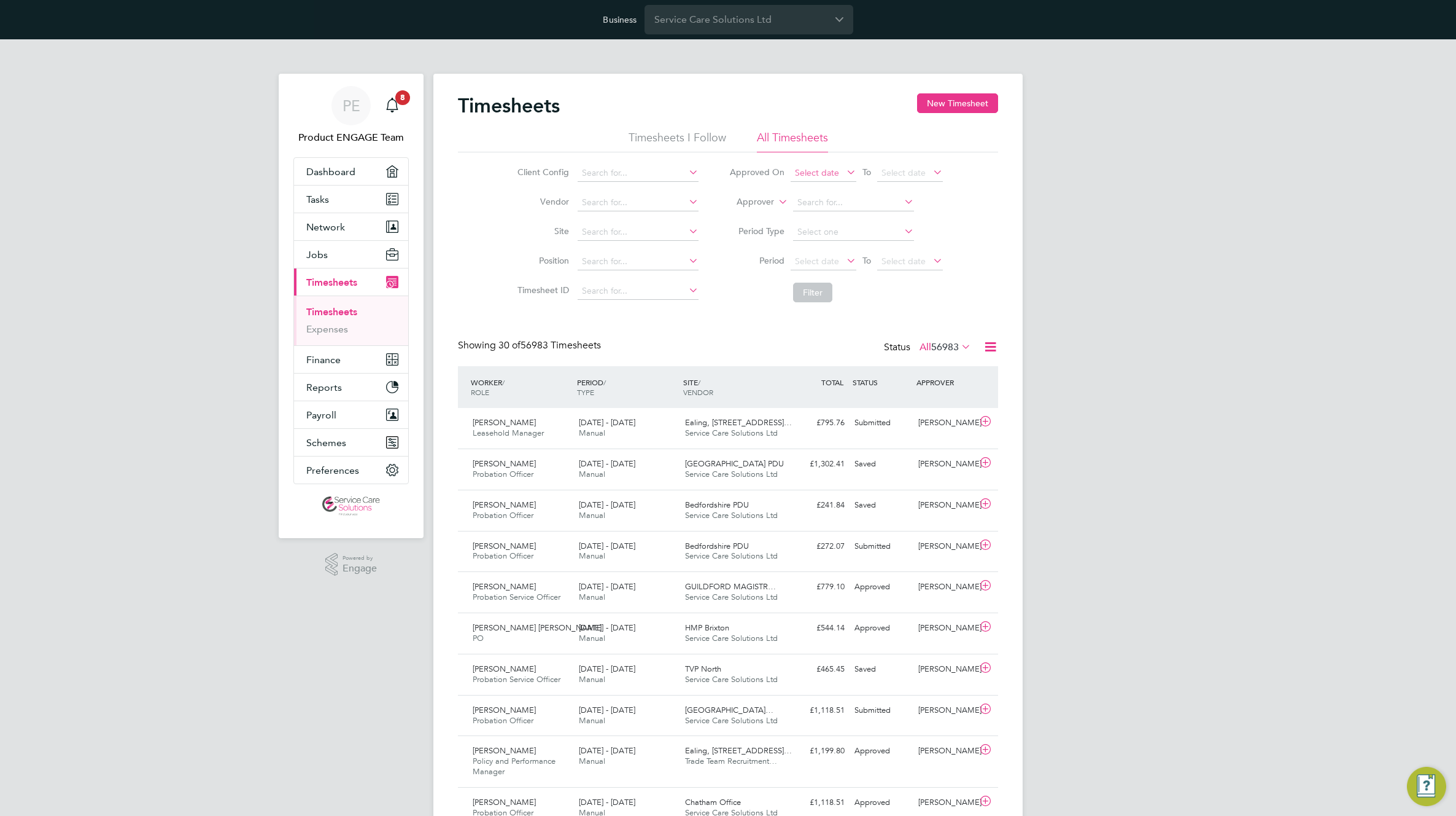
click at [806, 169] on span "Select date" at bounding box center [817, 172] width 44 height 11
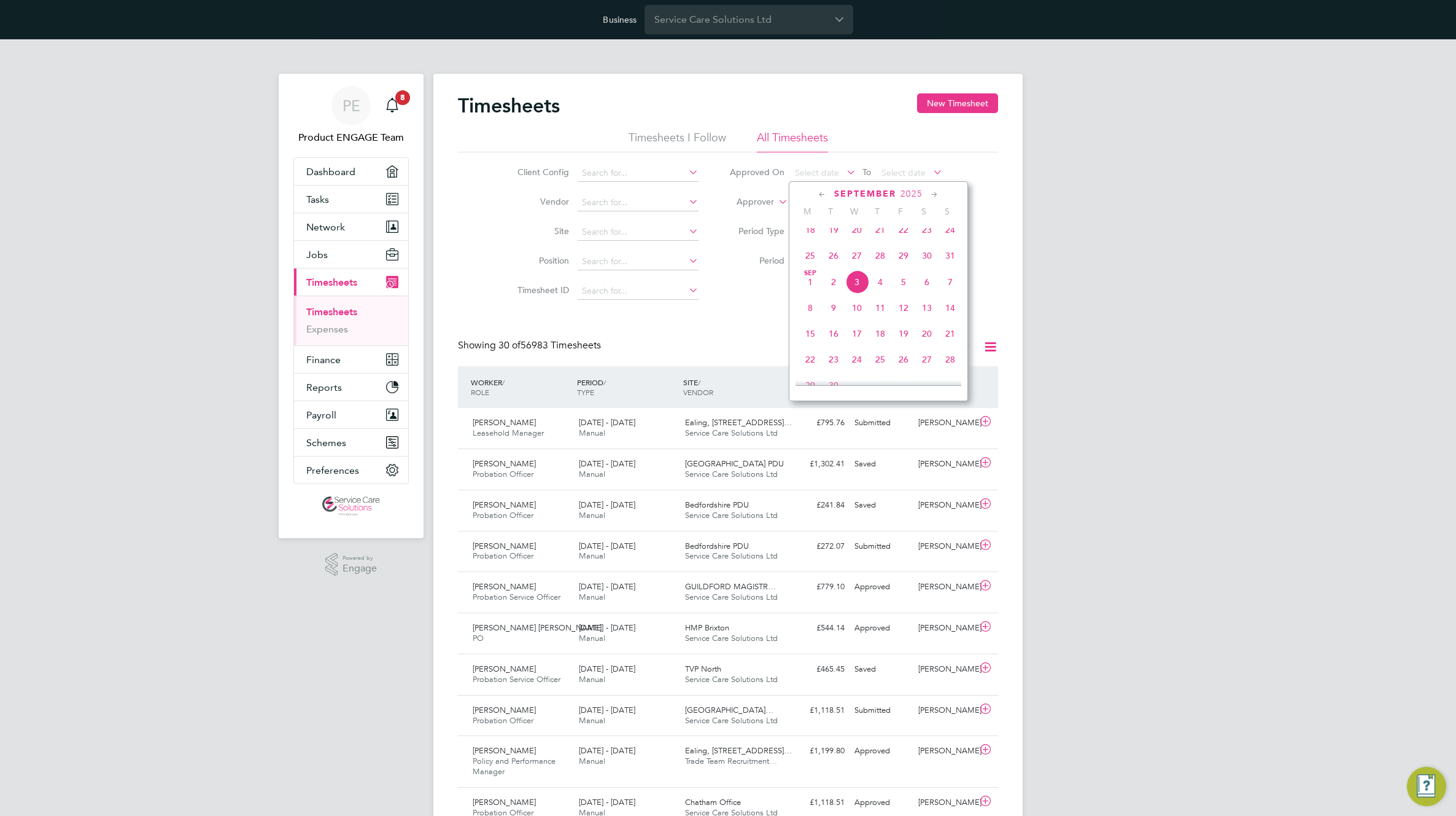
click at [859, 261] on span "27" at bounding box center [857, 255] width 23 height 23
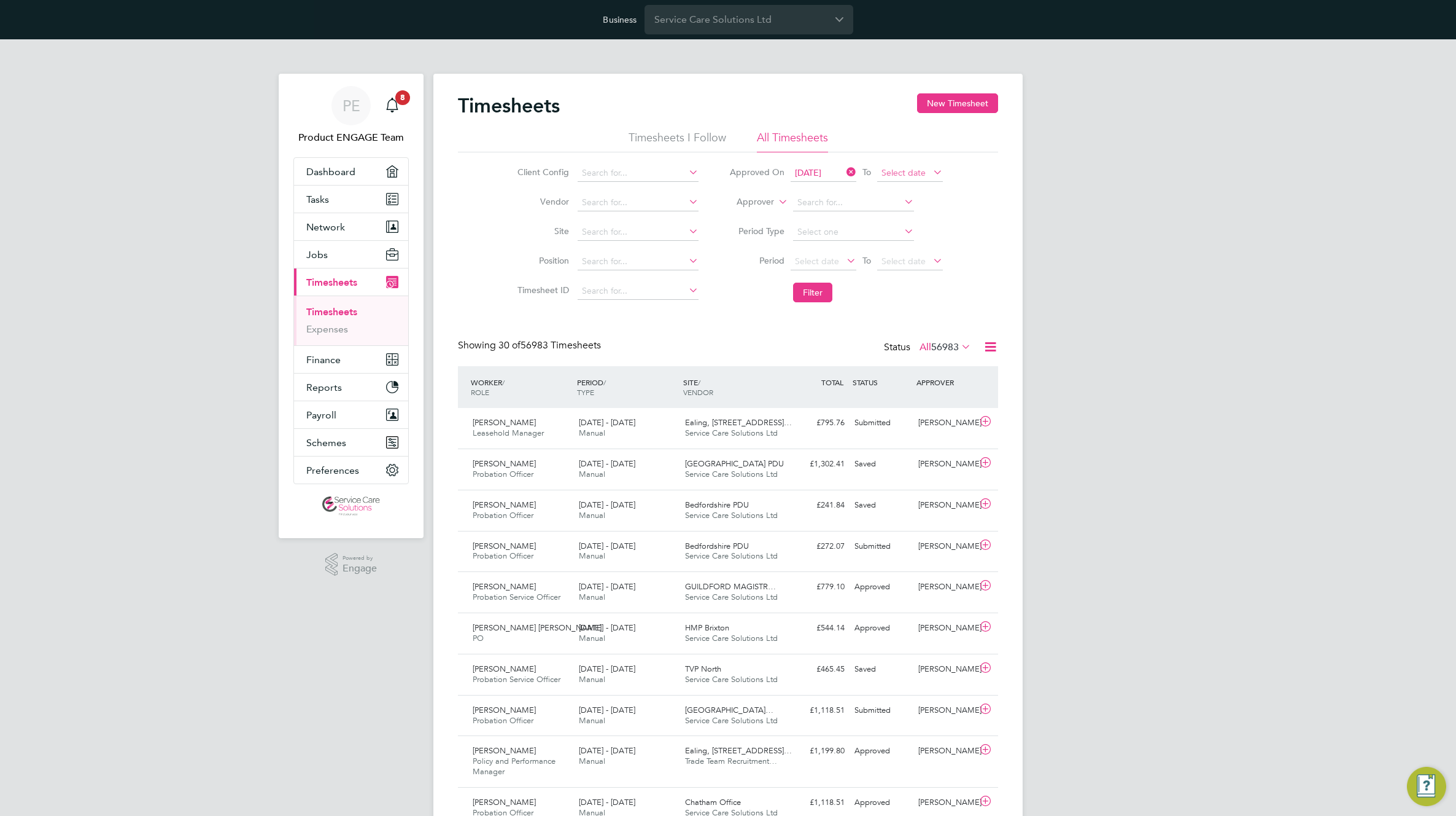
click at [909, 168] on span "Select date" at bounding box center [904, 172] width 44 height 11
click at [942, 285] on span "3" at bounding box center [944, 282] width 23 height 23
click at [807, 289] on button "Filter" at bounding box center [813, 292] width 40 height 20
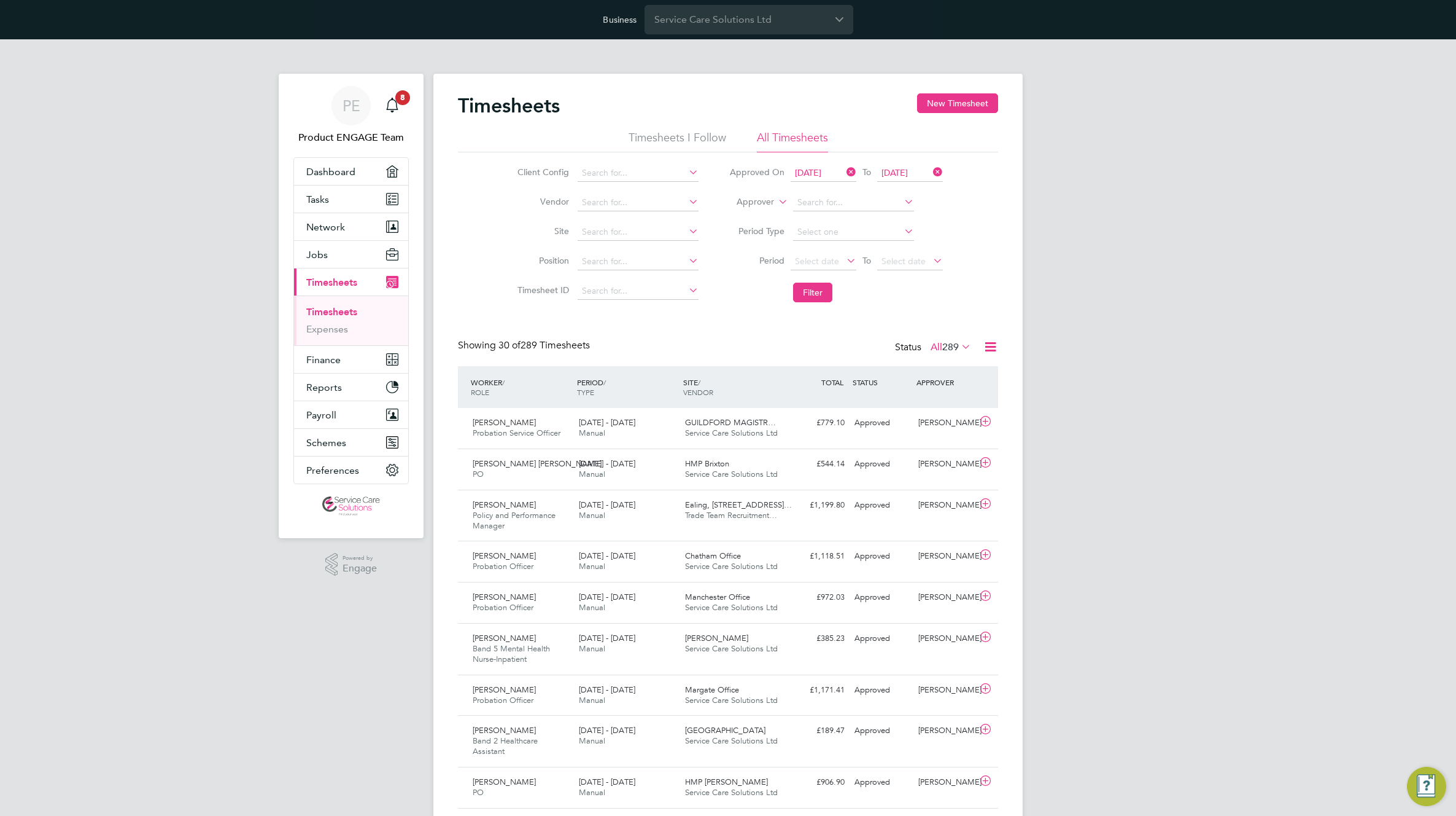
click at [990, 341] on icon at bounding box center [990, 347] width 16 height 16
click at [896, 400] on li "Download Timesheets Report" at bounding box center [914, 399] width 163 height 17
